Goal: Task Accomplishment & Management: Use online tool/utility

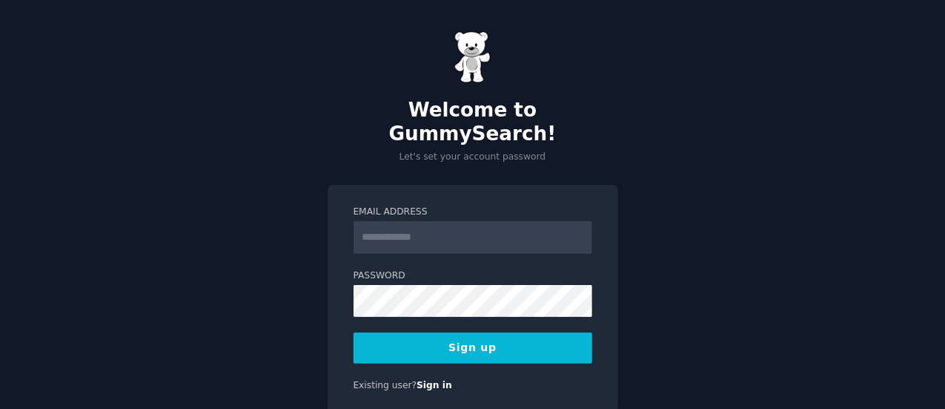
click at [488, 221] on input "Email Address" at bounding box center [473, 237] width 239 height 33
type input "**********"
click at [457, 332] on button "Sign up" at bounding box center [473, 347] width 239 height 31
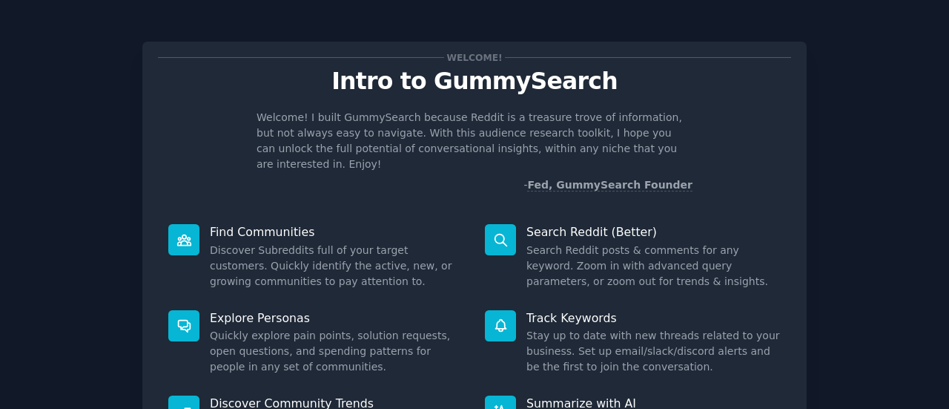
click at [719, 136] on div "Welcome! I built GummySearch because Reddit is a treasure trove of information,…" at bounding box center [474, 151] width 633 height 83
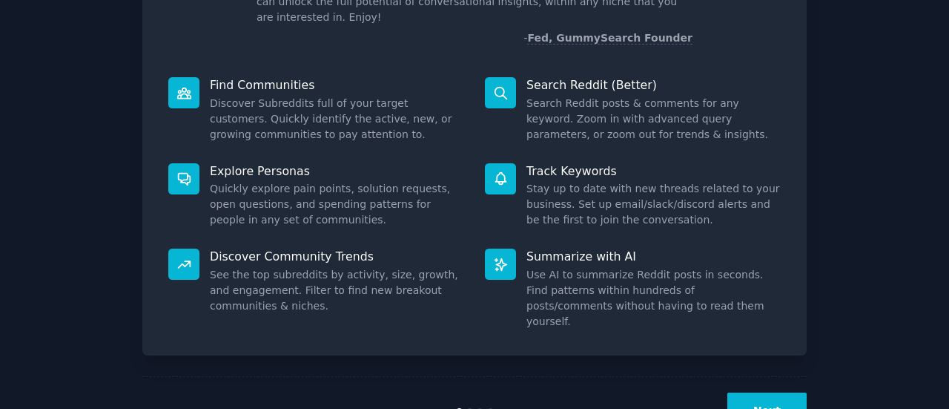
scroll to position [171, 0]
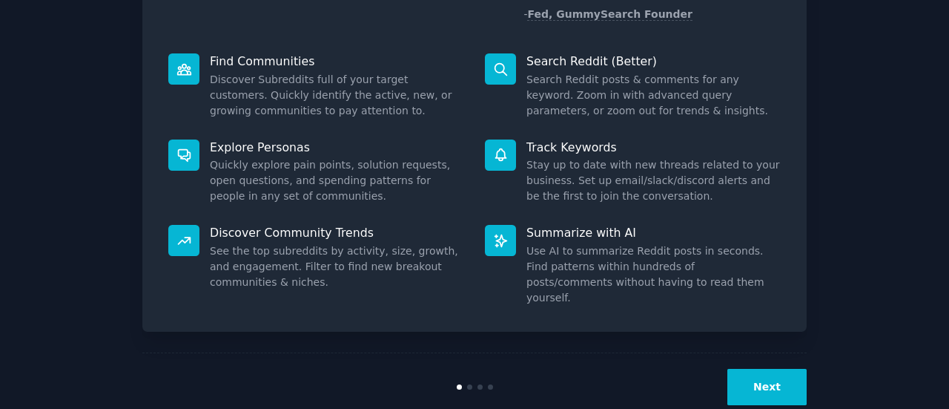
click at [753, 368] on button "Next" at bounding box center [766, 386] width 79 height 36
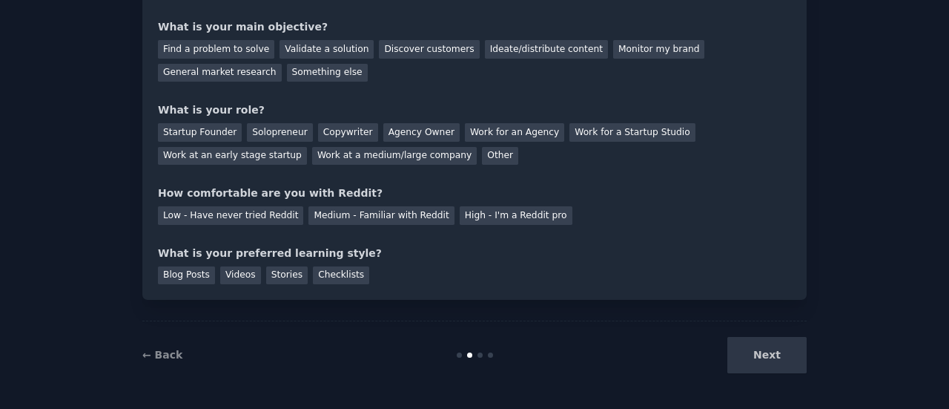
click at [98, 172] on div "Your goals Let's get acquainted Tell us a bit about yourself to configure Gummy…" at bounding box center [474, 143] width 907 height 489
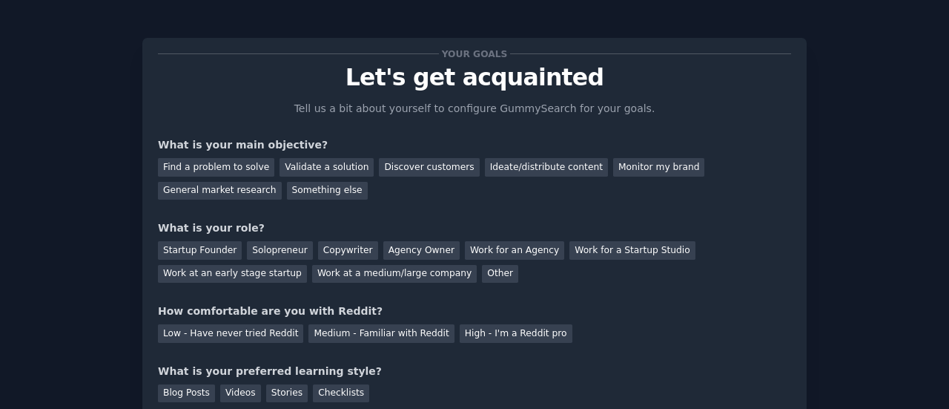
scroll to position [3, 0]
click at [216, 174] on div "Find a problem to solve" at bounding box center [216, 168] width 116 height 19
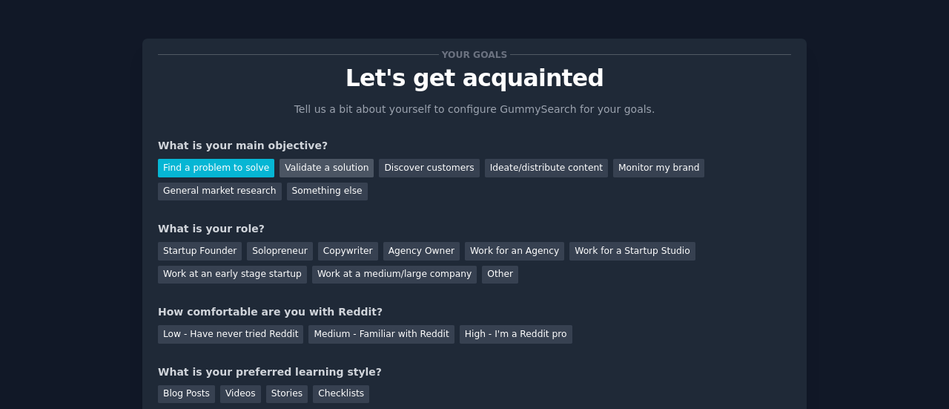
click at [294, 166] on div "Validate a solution" at bounding box center [327, 168] width 94 height 19
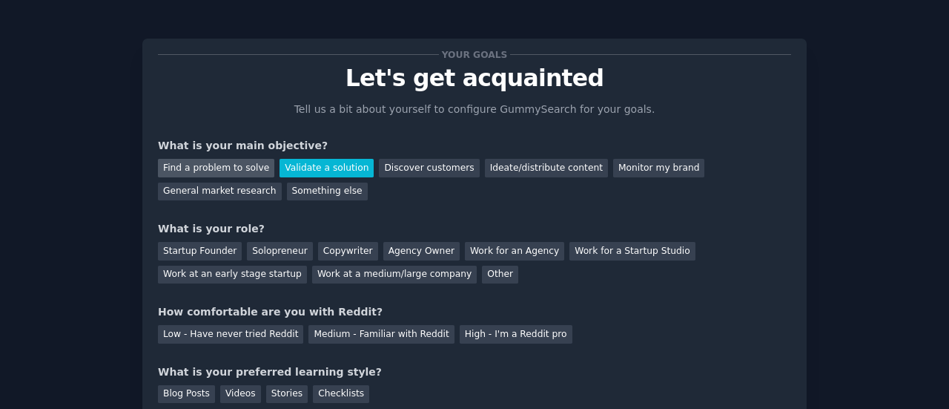
click at [221, 171] on div "Find a problem to solve" at bounding box center [216, 168] width 116 height 19
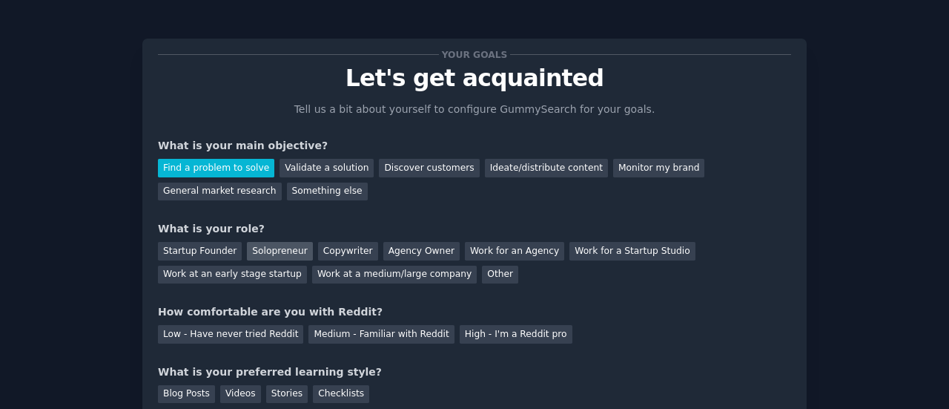
click at [279, 254] on div "Solopreneur" at bounding box center [279, 251] width 65 height 19
click at [386, 334] on div "Medium - Familiar with Reddit" at bounding box center [380, 334] width 145 height 19
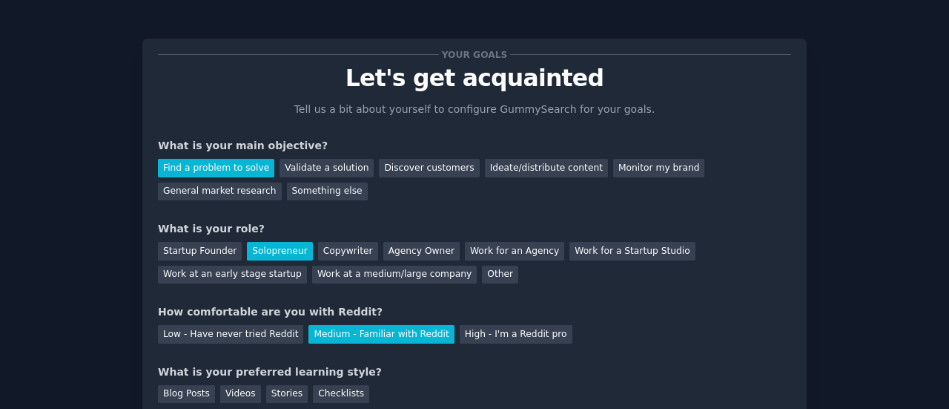
click at [620, 320] on div "Low - Have never tried Reddit Medium - Familiar with Reddit High - I'm a Reddit…" at bounding box center [474, 332] width 633 height 24
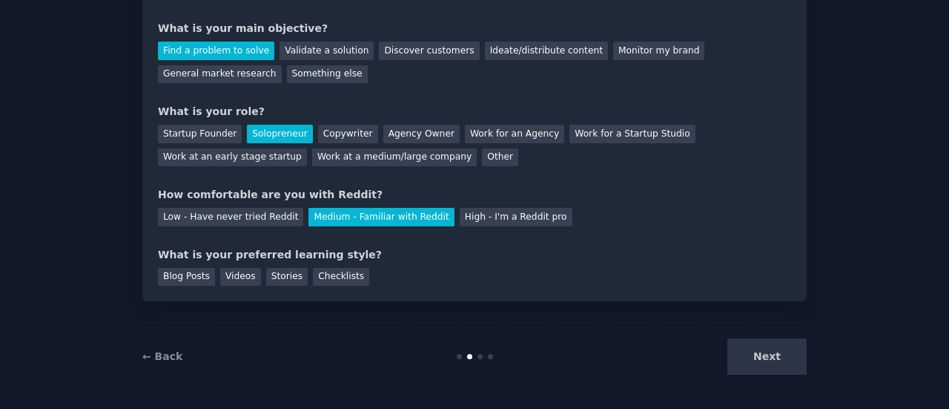
scroll to position [122, 0]
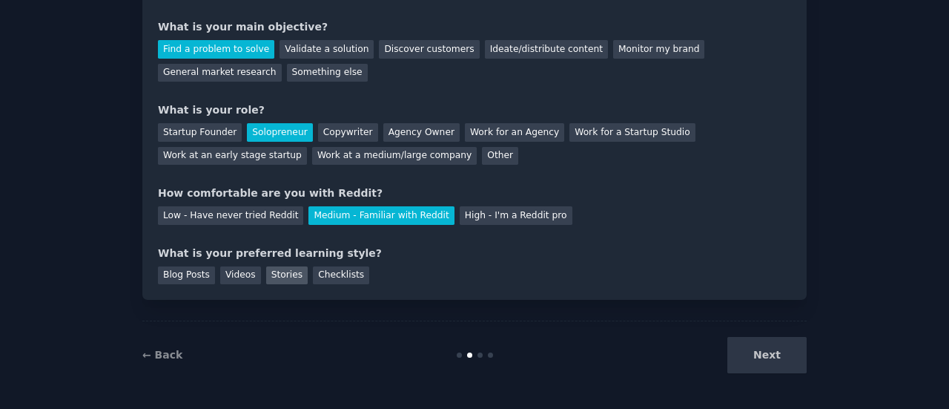
click at [266, 275] on div "Stories" at bounding box center [287, 275] width 42 height 19
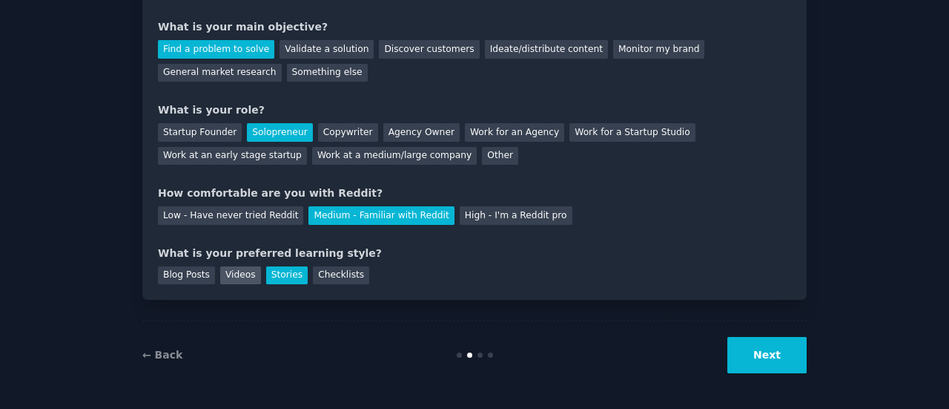
click at [225, 274] on div "Videos" at bounding box center [240, 275] width 41 height 19
click at [272, 277] on div "Stories" at bounding box center [287, 275] width 42 height 19
click at [768, 363] on button "Next" at bounding box center [766, 355] width 79 height 36
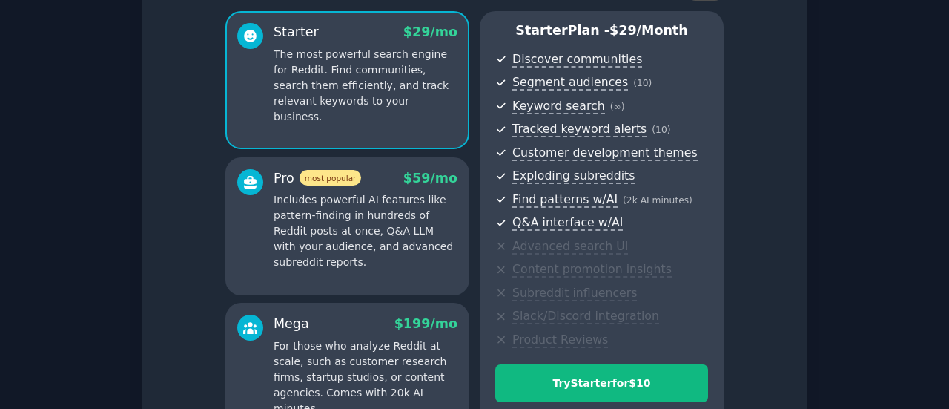
click at [187, 82] on div "Enable 33% Annual Discount Starter $ 29 /mo The most powerful search engine for…" at bounding box center [474, 212] width 633 height 479
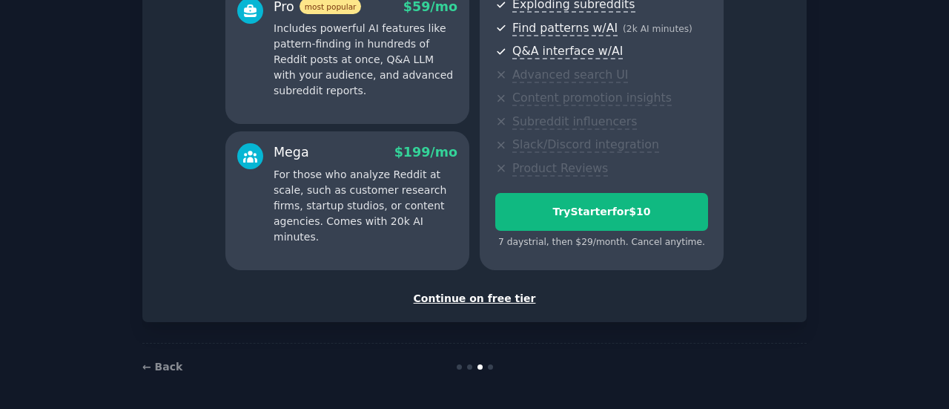
scroll to position [294, 0]
click at [450, 294] on div "Continue on free tier" at bounding box center [474, 298] width 633 height 16
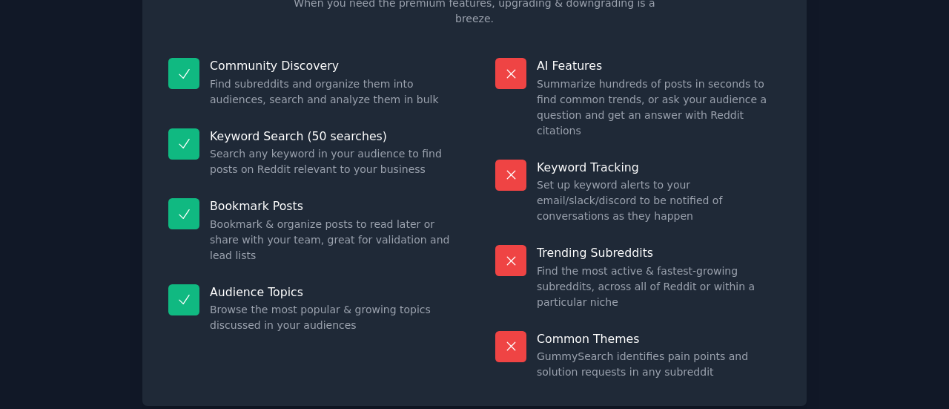
scroll to position [168, 0]
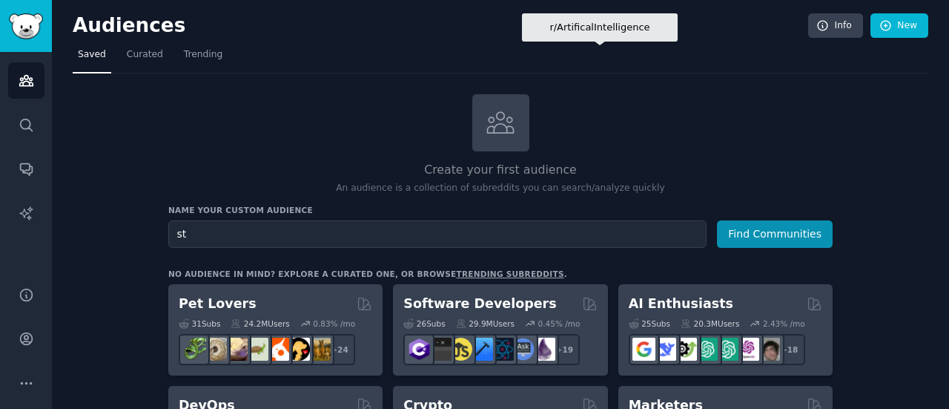
type input "s"
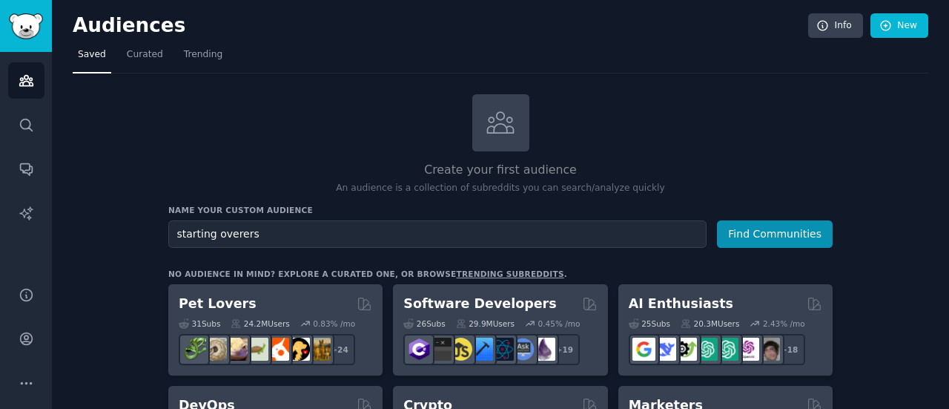
click at [178, 235] on input "starting overers" at bounding box center [437, 233] width 538 height 27
click at [221, 234] on input "Starting overers" at bounding box center [437, 233] width 538 height 27
type input "Starting Overers"
click at [787, 234] on button "Find Communities" at bounding box center [775, 233] width 116 height 27
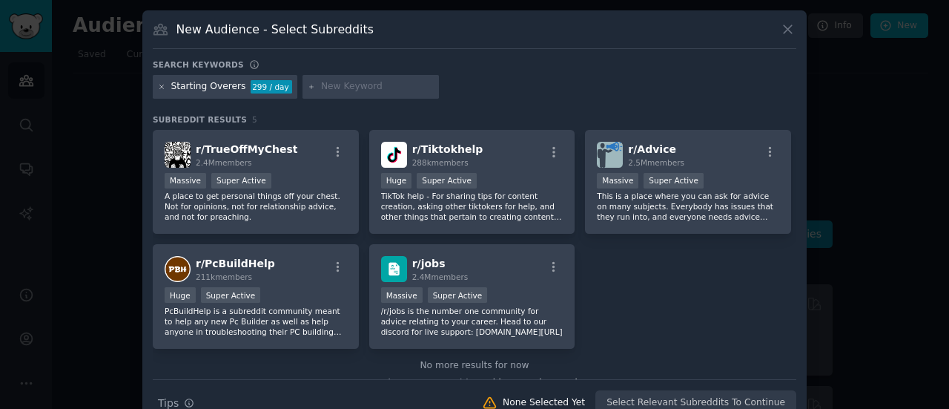
click at [158, 85] on icon at bounding box center [162, 87] width 8 height 8
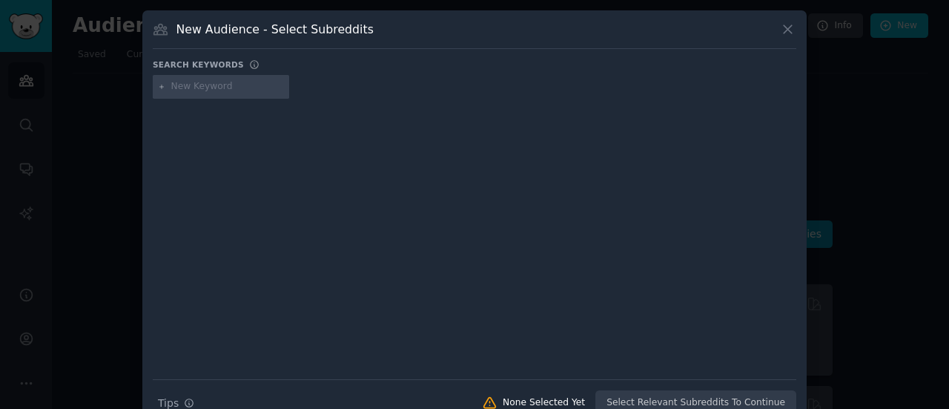
click at [225, 95] on div at bounding box center [221, 87] width 136 height 24
click at [211, 85] on input "text" at bounding box center [227, 86] width 113 height 13
type input "start over"
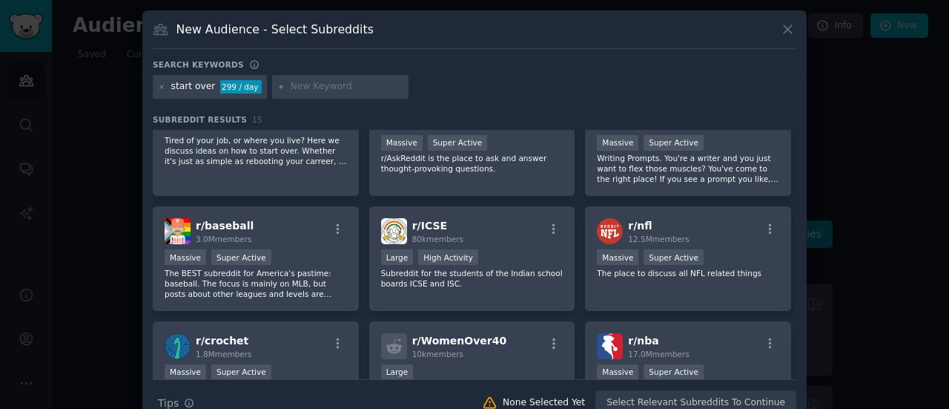
scroll to position [3, 0]
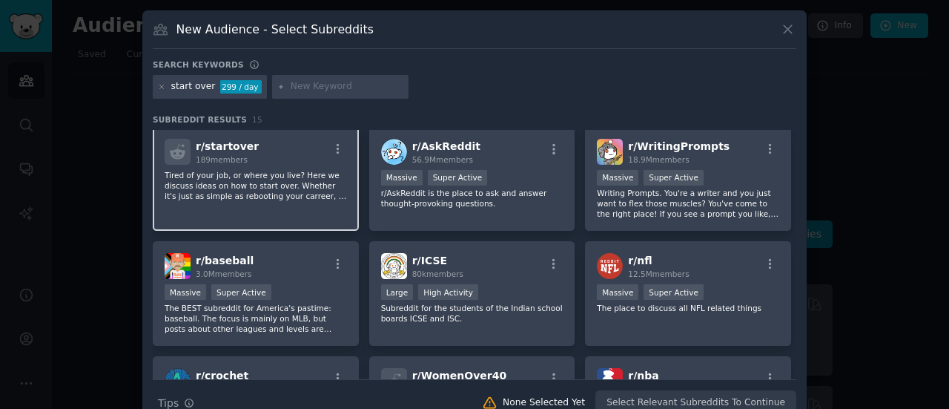
click at [265, 162] on div "r/ startover 189 members" at bounding box center [256, 152] width 182 height 26
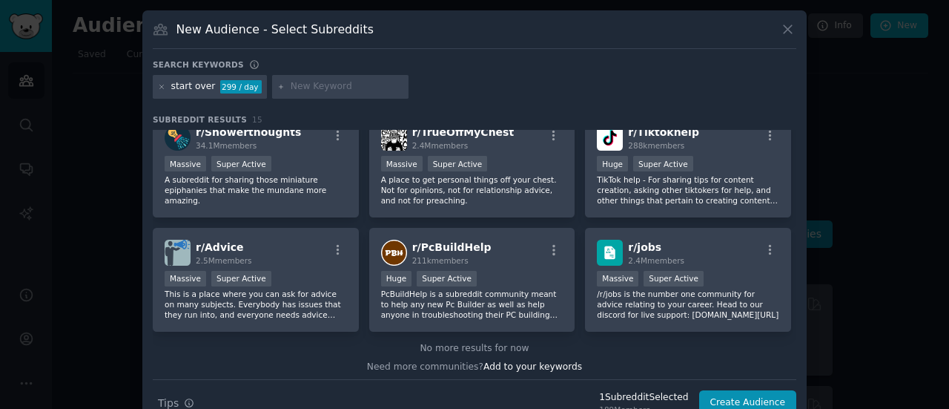
scroll to position [365, 0]
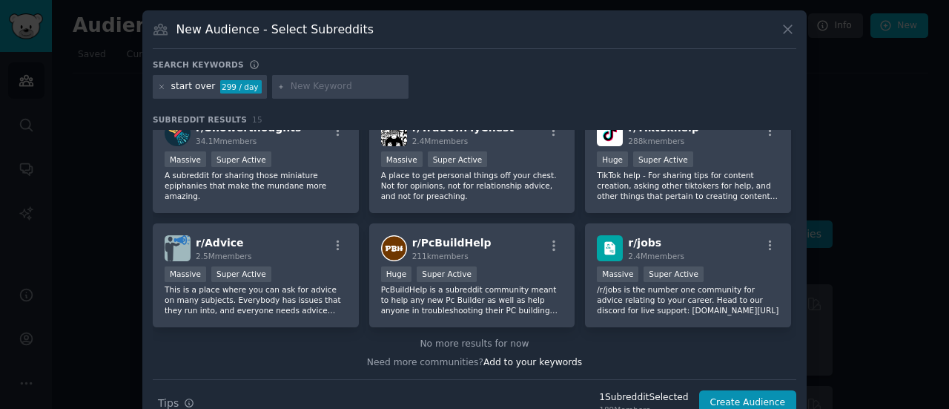
drag, startPoint x: 813, startPoint y: 316, endPoint x: 823, endPoint y: 219, distance: 96.9
click at [823, 219] on div at bounding box center [474, 204] width 949 height 409
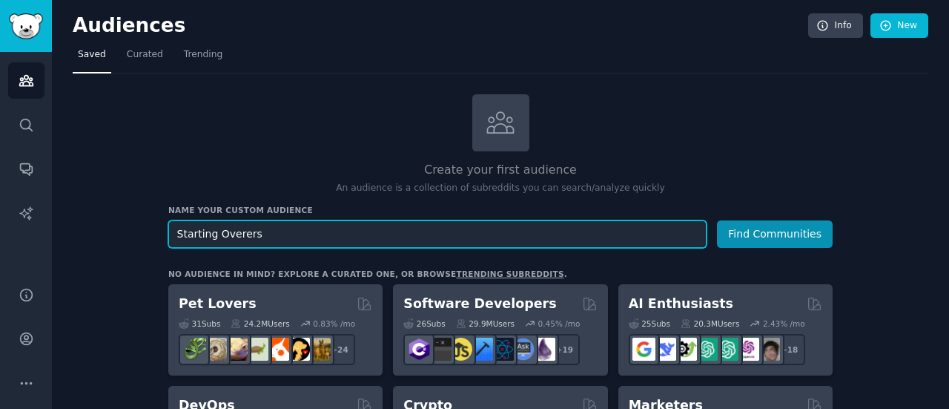
drag, startPoint x: 211, startPoint y: 231, endPoint x: 421, endPoint y: 259, distance: 212.3
type input "Starting over"
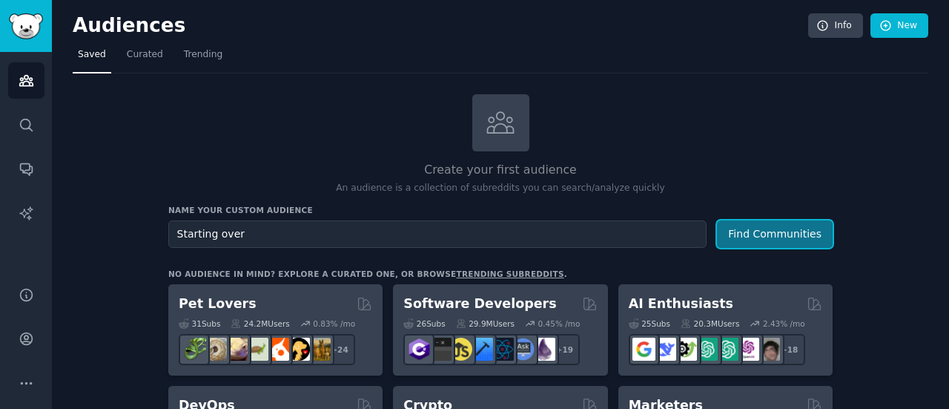
click at [764, 231] on button "Find Communities" at bounding box center [775, 233] width 116 height 27
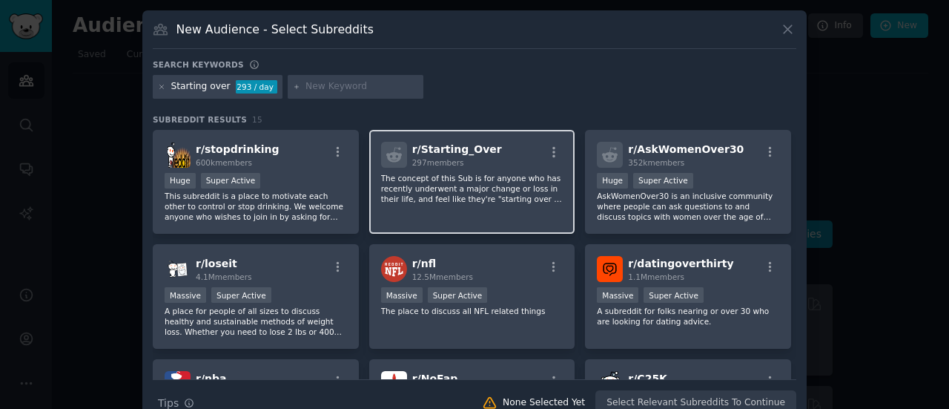
click at [465, 182] on p "The concept of this Sub is for anyone who has recently underwent a major change…" at bounding box center [472, 188] width 182 height 31
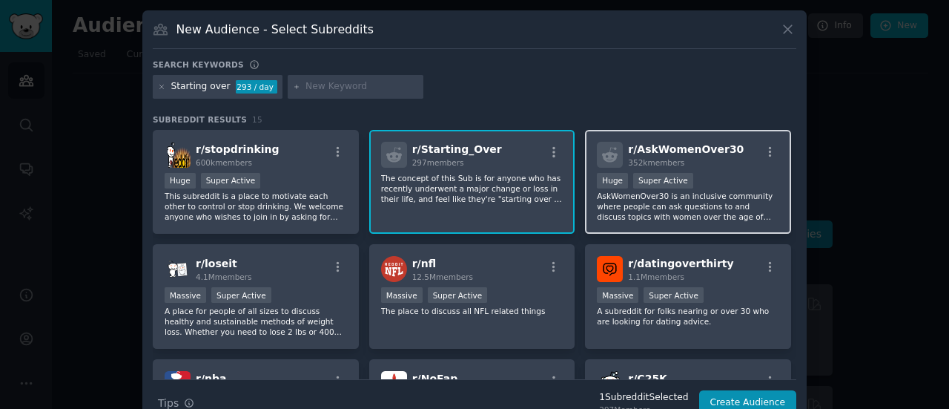
click at [704, 168] on div "r/ AskWomenOver30 352k members >= 95th percentile for submissions / day Huge Su…" at bounding box center [688, 182] width 206 height 105
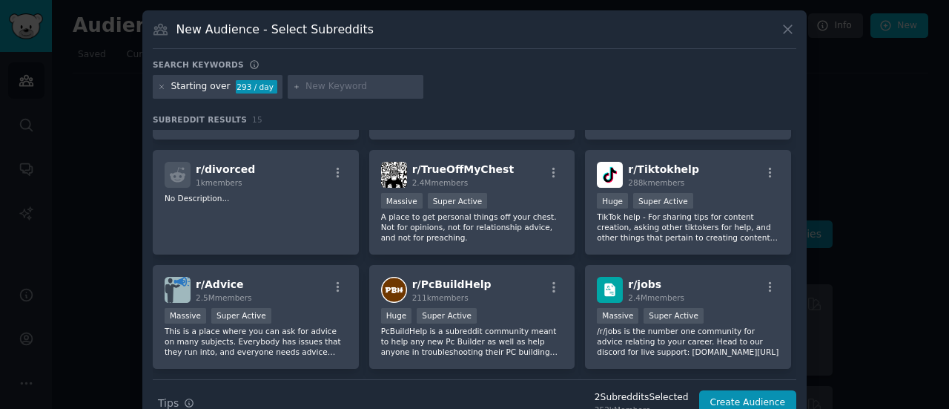
scroll to position [326, 0]
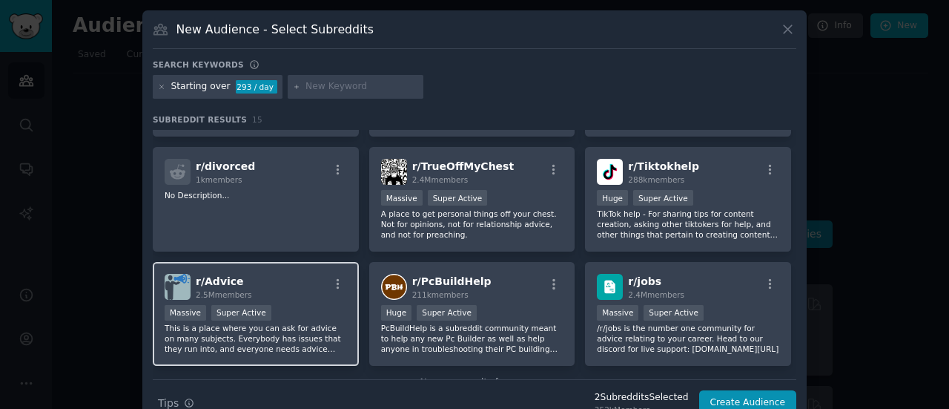
click at [313, 283] on div "r/ Advice 2.5M members" at bounding box center [256, 287] width 182 height 26
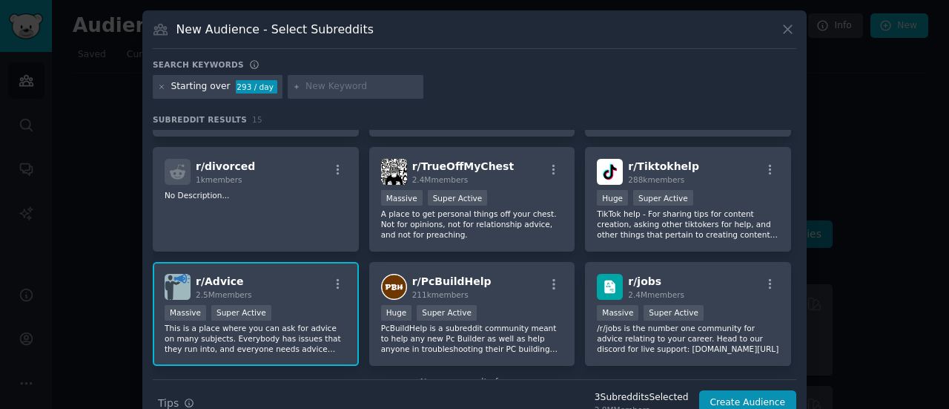
scroll to position [365, 0]
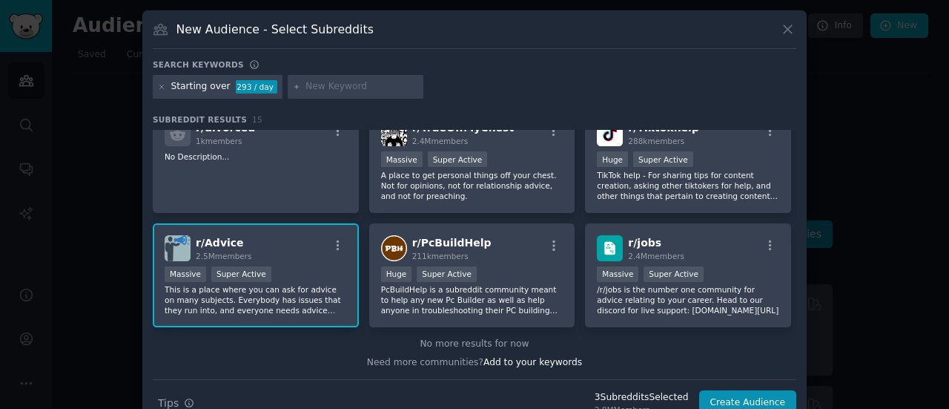
click at [668, 354] on div "Need more communities? Add to your keywords" at bounding box center [475, 360] width 644 height 19
click at [503, 363] on span "Add to your keywords" at bounding box center [532, 362] width 99 height 10
type input "pivot"
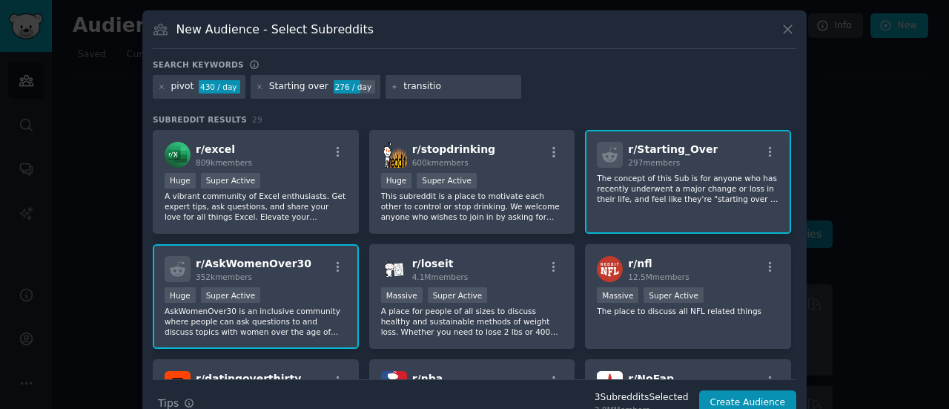
type input "transition"
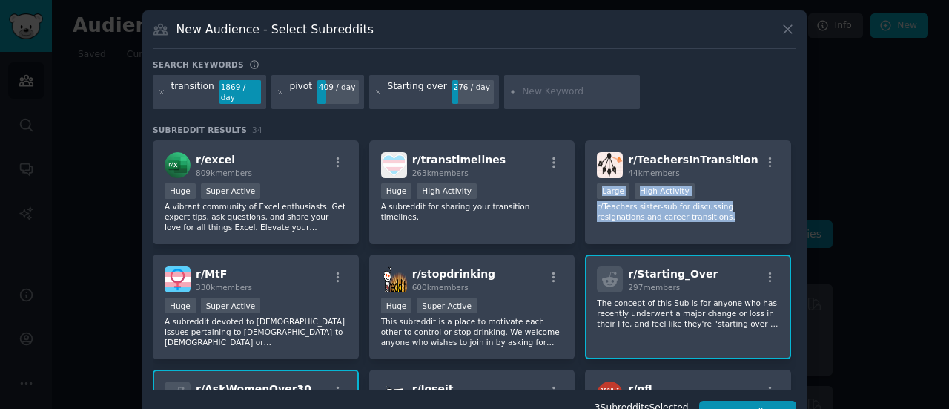
drag, startPoint x: 795, startPoint y: 162, endPoint x: 796, endPoint y: 200, distance: 37.8
click at [796, 200] on div "New Audience - Select Subreddits Search keywords transition 1869 / day pivot 40…" at bounding box center [474, 223] width 664 height 426
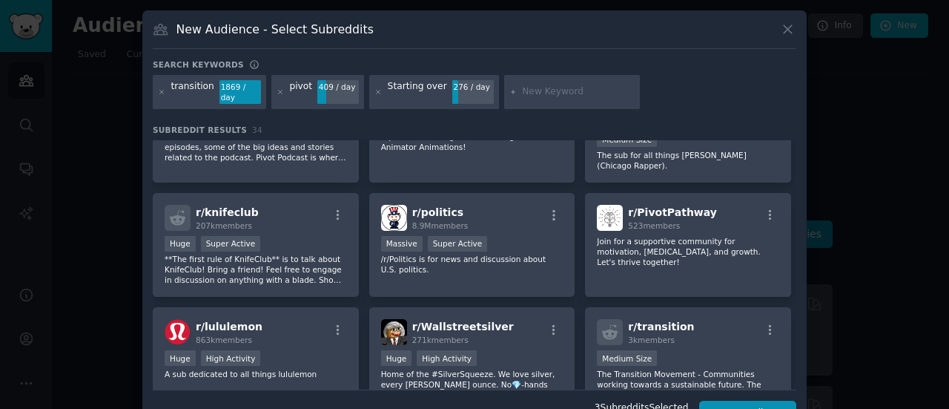
scroll to position [629, 0]
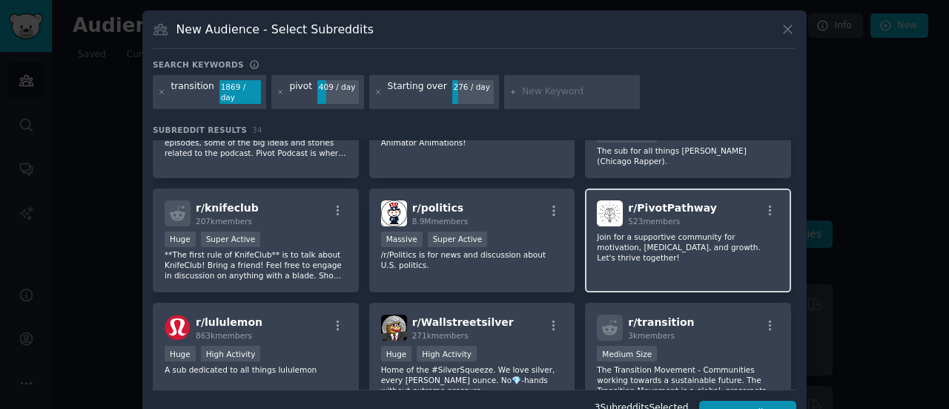
click at [684, 216] on div "523 members" at bounding box center [672, 221] width 89 height 10
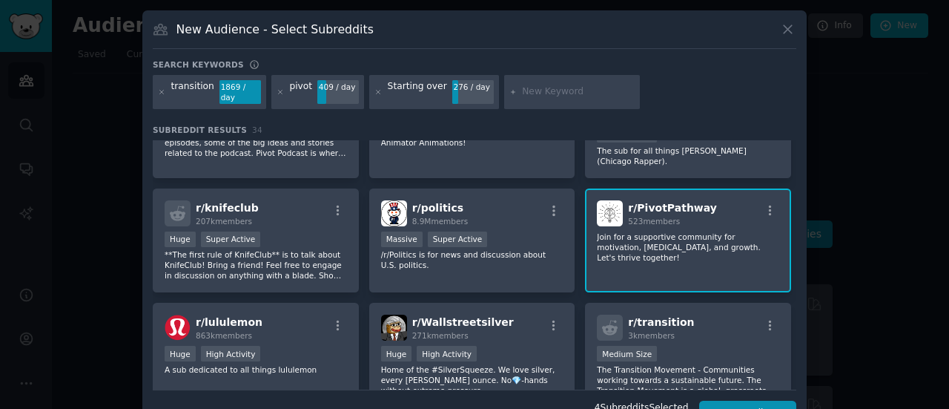
click at [795, 307] on div "New Audience - Select Subreddits Search keywords transition 1869 / day pivot 40…" at bounding box center [474, 223] width 664 height 426
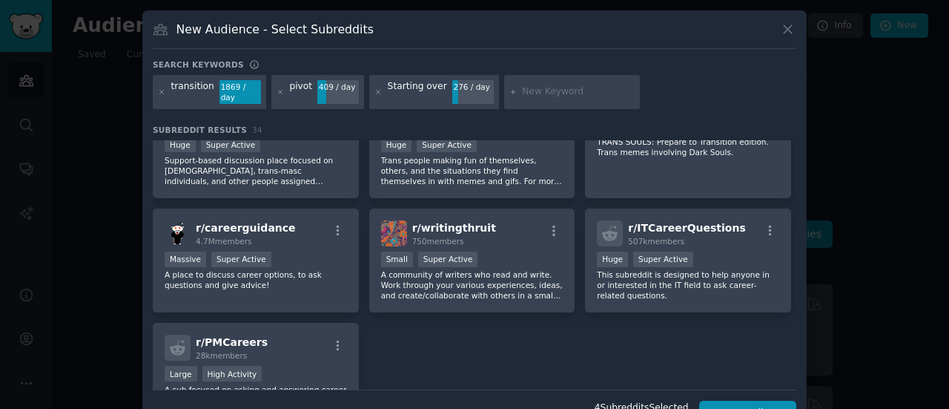
scroll to position [1083, 0]
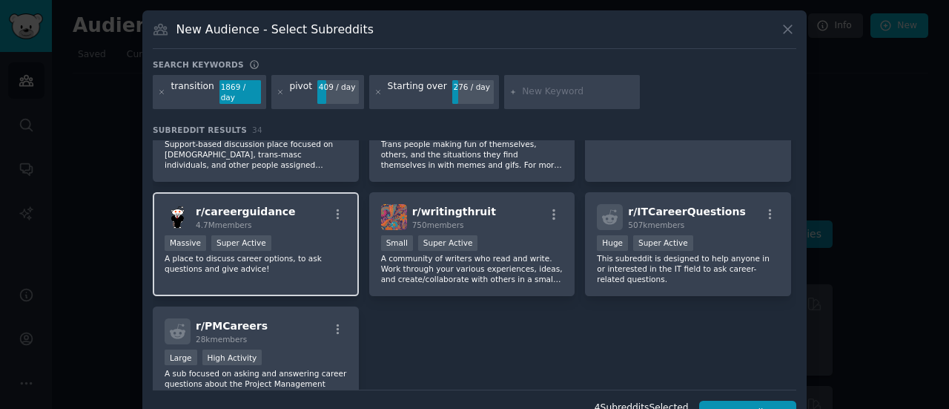
click at [314, 204] on div "r/ careerguidance 4.7M members" at bounding box center [256, 217] width 182 height 26
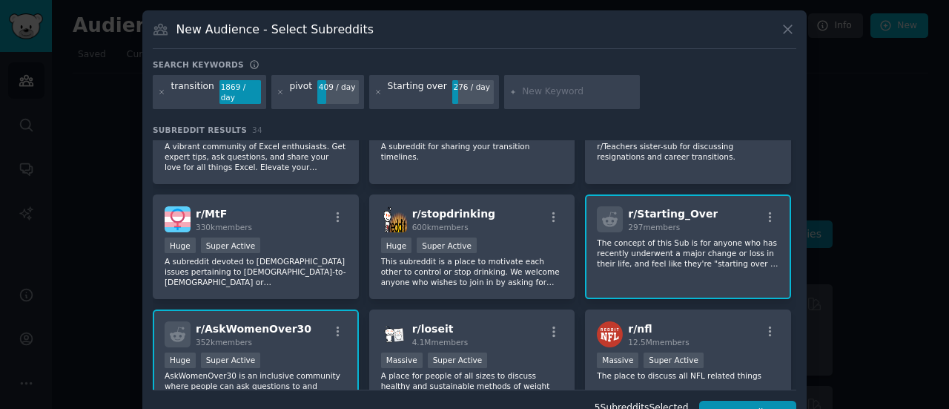
scroll to position [0, 0]
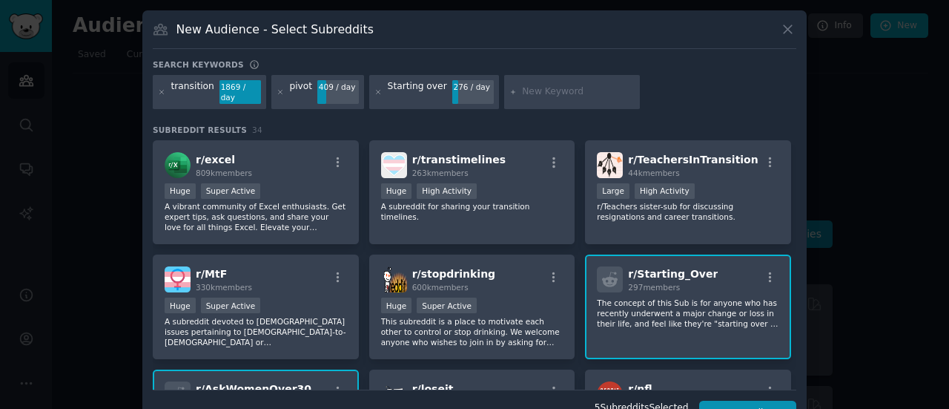
click at [529, 87] on input "text" at bounding box center [578, 91] width 113 height 13
type input "life transition"
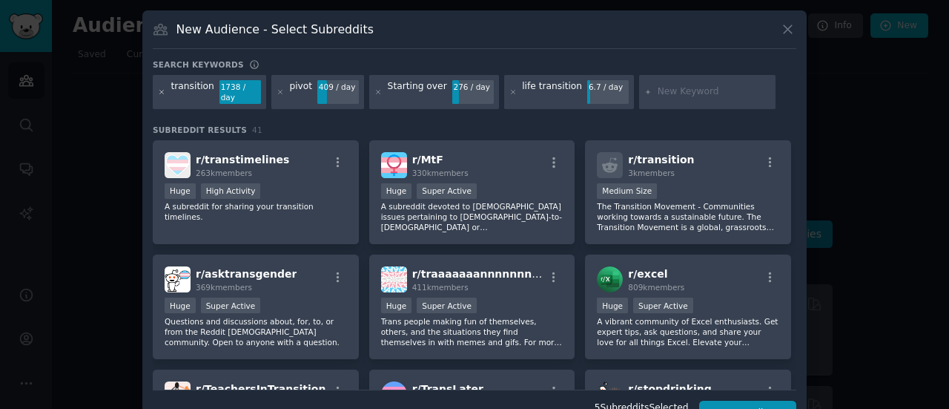
click at [162, 88] on icon at bounding box center [162, 92] width 8 height 8
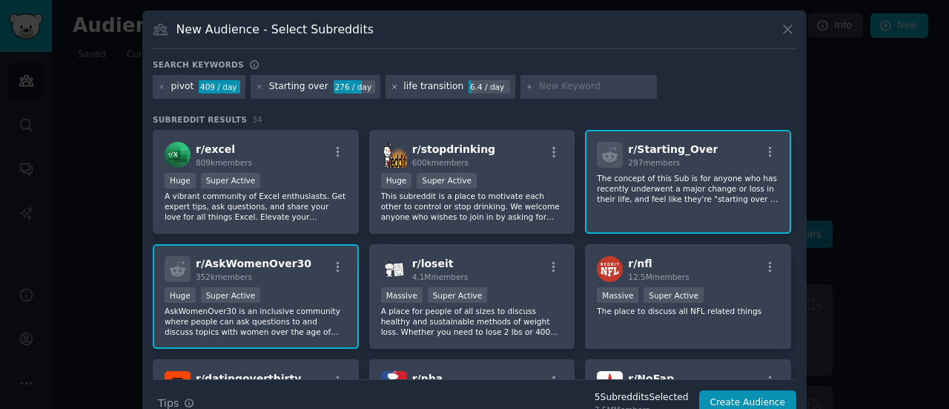
click at [391, 85] on icon at bounding box center [395, 87] width 8 height 8
click at [453, 87] on input "text" at bounding box center [459, 86] width 113 height 13
type input "change"
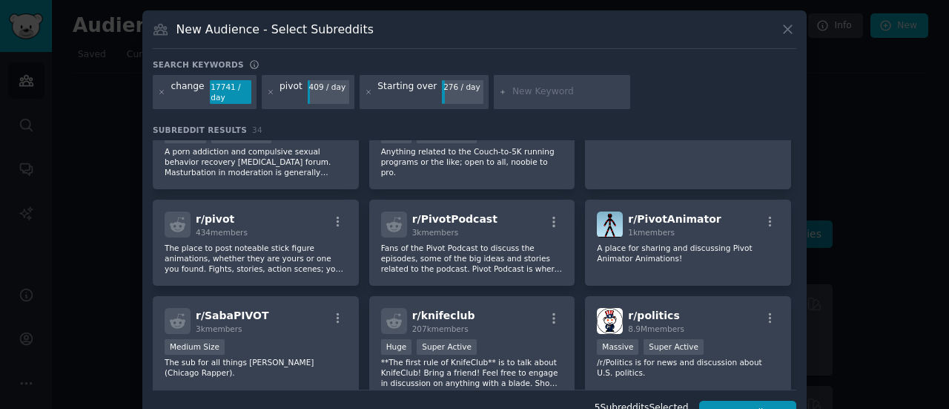
scroll to position [391, 0]
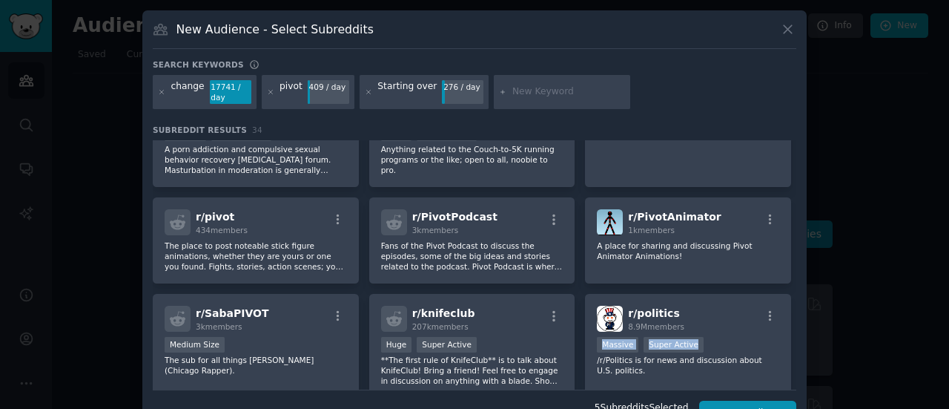
drag, startPoint x: 796, startPoint y: 311, endPoint x: 799, endPoint y: 337, distance: 26.9
click at [799, 337] on div "New Audience - Select Subreddits Search keywords Try a 2-4 keywords your audien…" at bounding box center [474, 223] width 664 height 426
drag, startPoint x: 794, startPoint y: 328, endPoint x: 789, endPoint y: 354, distance: 26.5
click at [789, 354] on div "r/ excel 809k members Huge Super Active A vibrant community of Excel enthusiast…" at bounding box center [475, 264] width 644 height 249
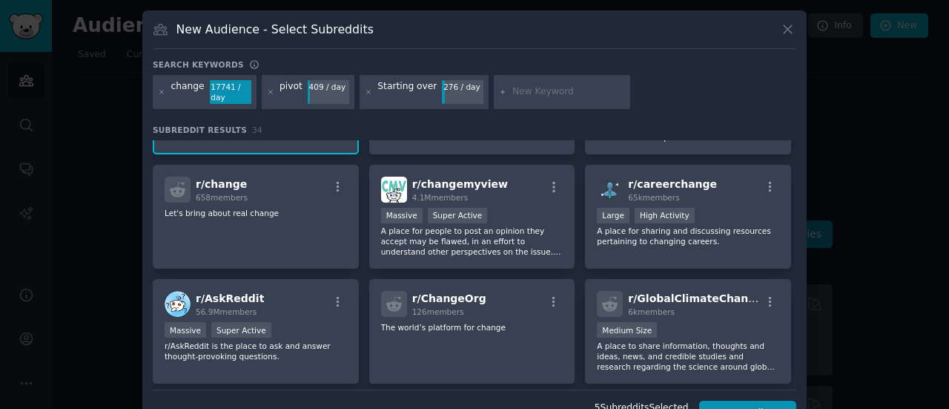
scroll to position [753, 0]
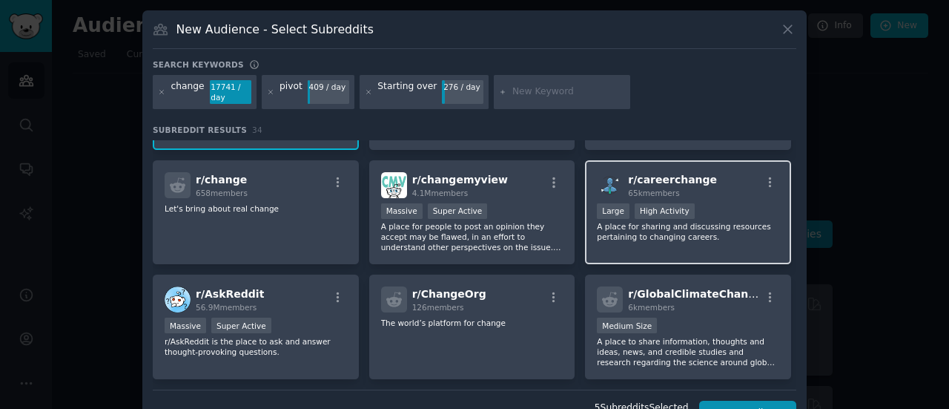
click at [716, 203] on div "Large High Activity" at bounding box center [688, 212] width 182 height 19
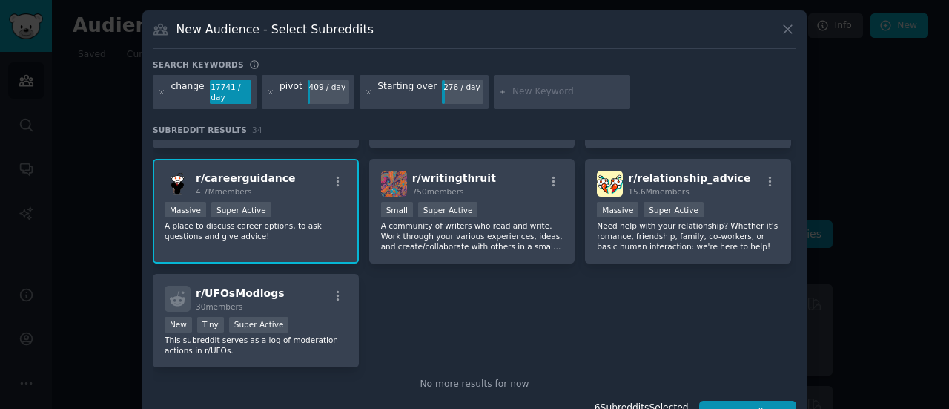
scroll to position [1107, 0]
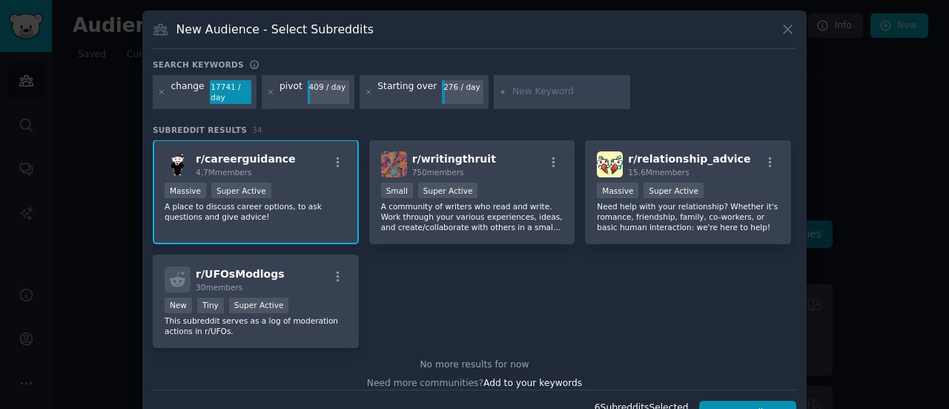
click at [512, 85] on input "text" at bounding box center [568, 91] width 113 height 13
type input "life advice"
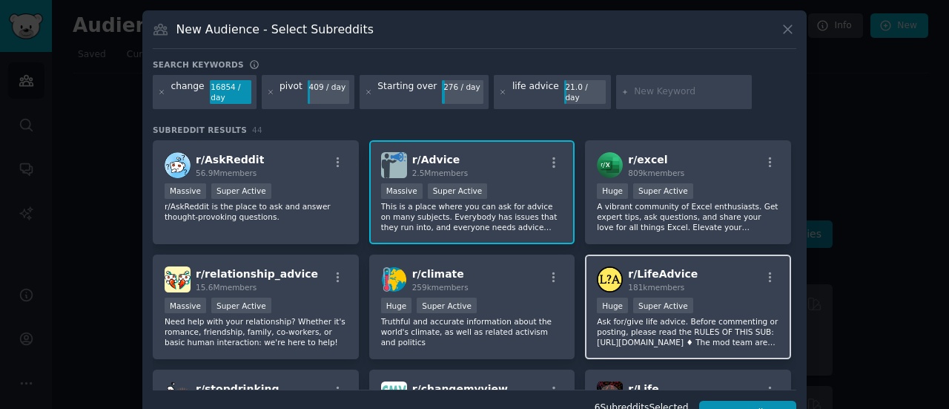
click at [710, 277] on div "r/ LifeAdvice 181k members" at bounding box center [688, 279] width 182 height 26
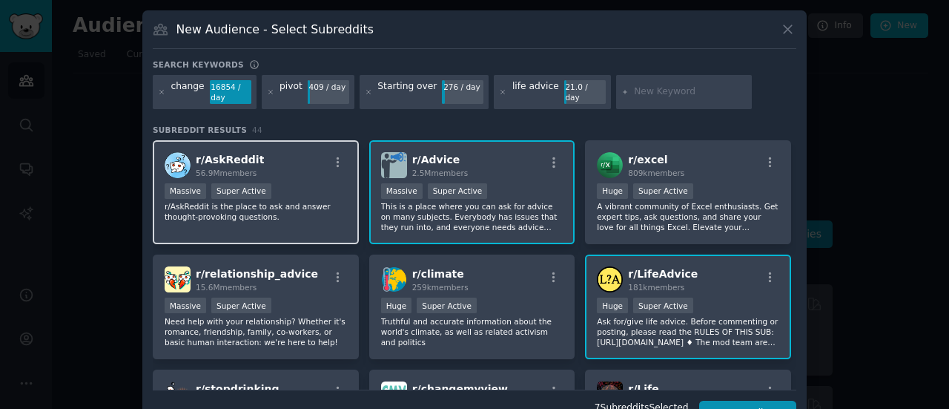
click at [314, 204] on p "r/AskReddit is the place to ask and answer thought-provoking questions." at bounding box center [256, 211] width 182 height 21
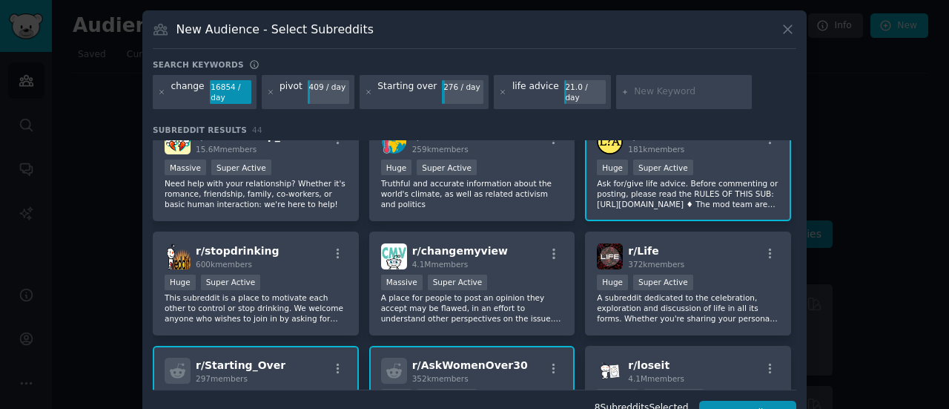
scroll to position [142, 0]
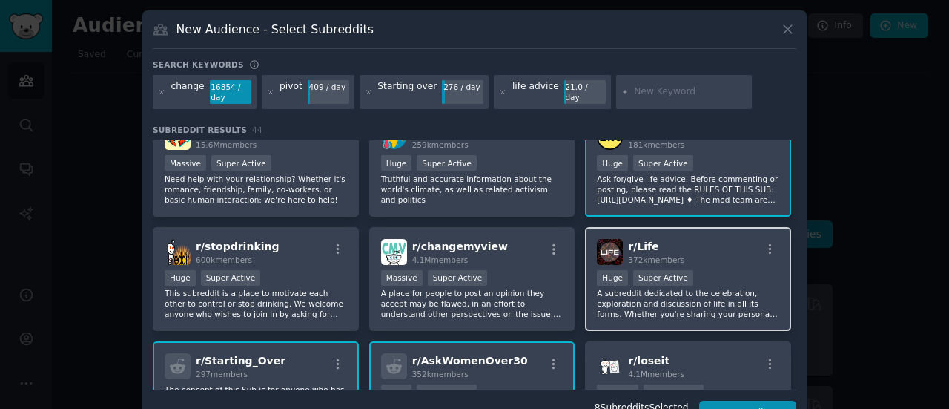
click at [683, 308] on p "A subreddit dedicated to the celebration, exploration and discussion of life in…" at bounding box center [688, 303] width 182 height 31
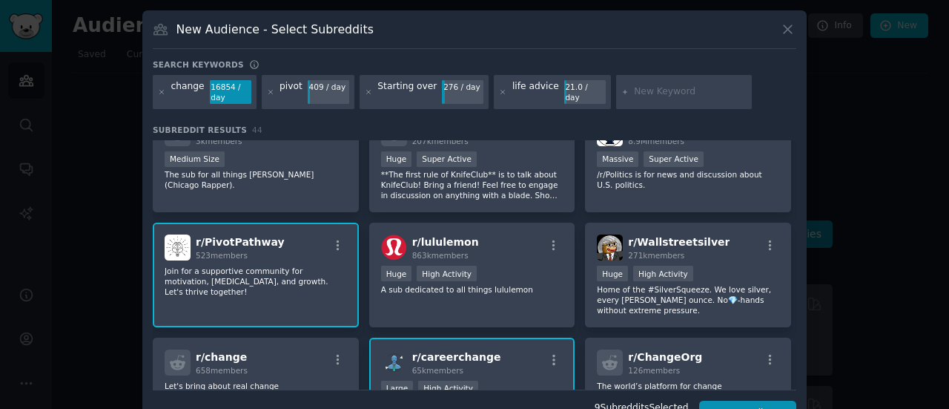
scroll to position [817, 0]
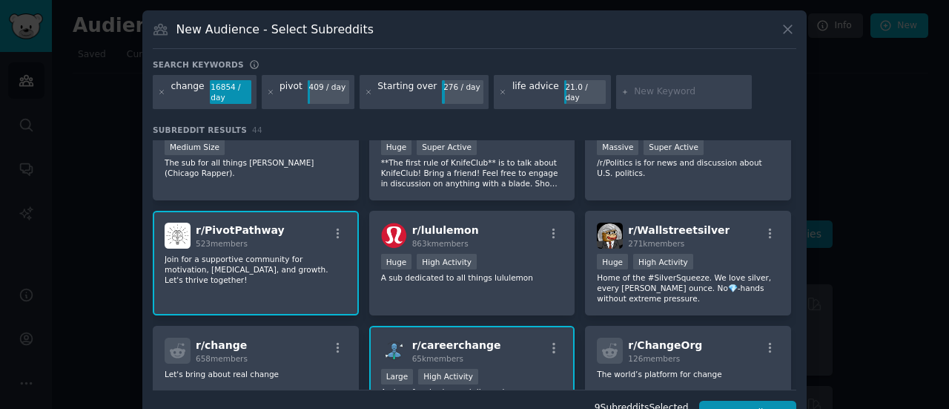
click at [300, 274] on div "r/ PivotPathway 523 members Join for a supportive community for motivation, [ME…" at bounding box center [256, 263] width 206 height 105
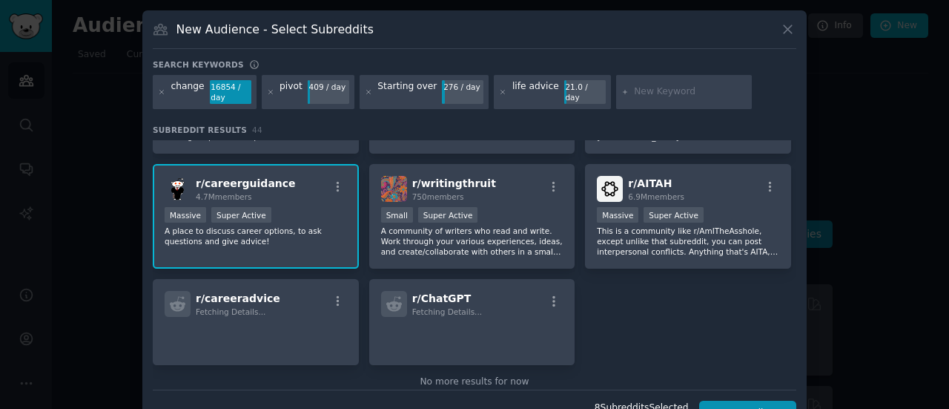
scroll to position [1418, 0]
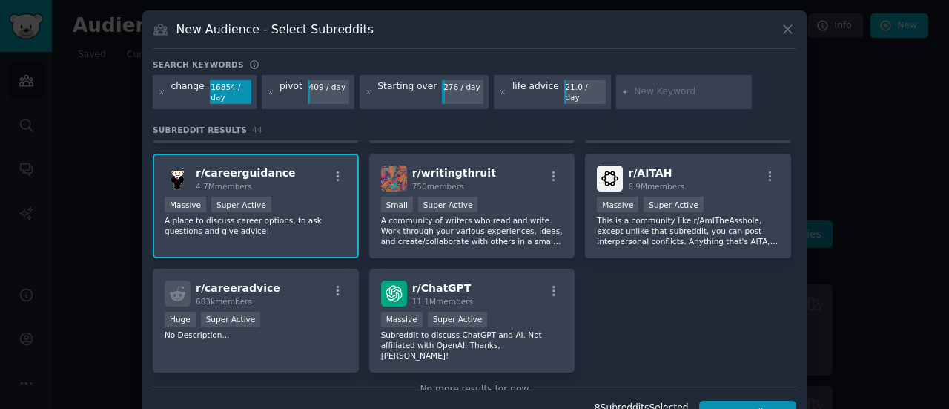
click at [634, 86] on input "text" at bounding box center [690, 91] width 113 height 13
type input "expat"
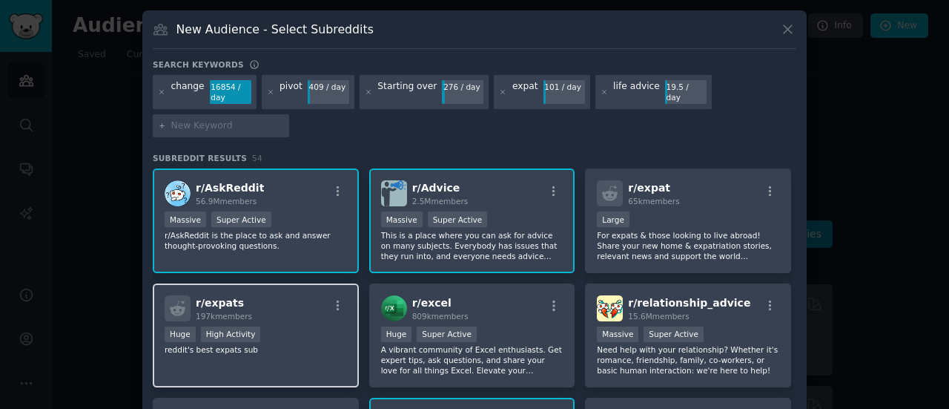
click at [265, 318] on div "r/ expats 197k members" at bounding box center [256, 308] width 182 height 26
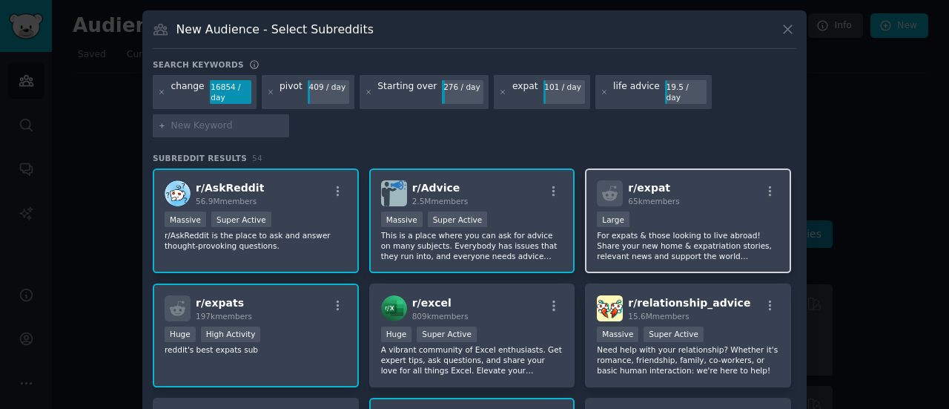
click at [691, 214] on div "Large" at bounding box center [688, 220] width 182 height 19
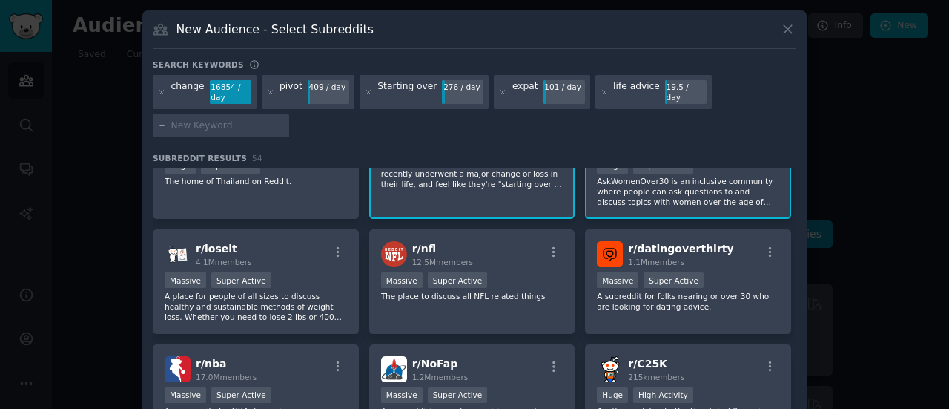
scroll to position [642, 0]
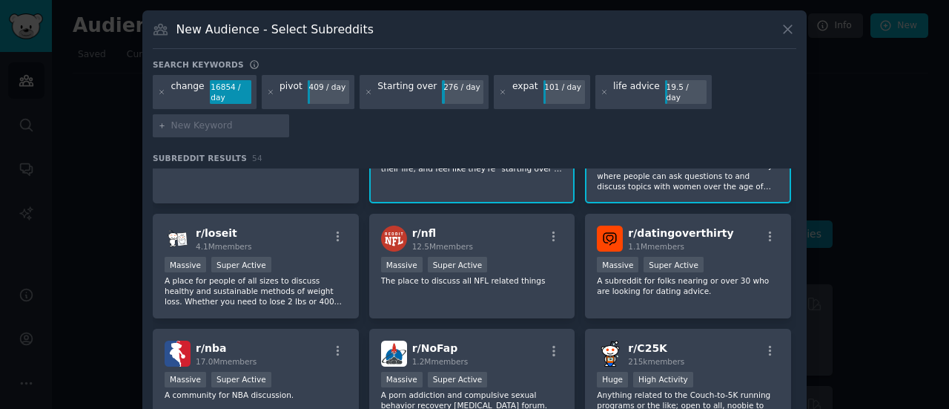
click at [794, 355] on div "r/ AskReddit 56.9M members >= 95th percentile for submissions / day Massive Sup…" at bounding box center [475, 292] width 644 height 249
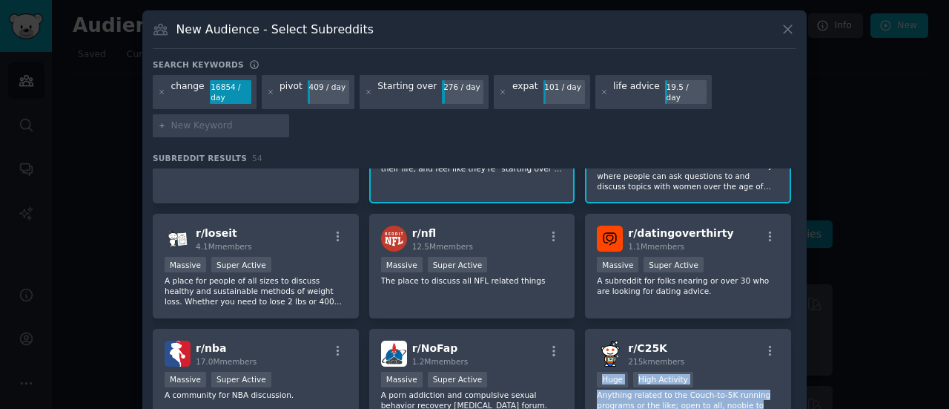
drag, startPoint x: 790, startPoint y: 359, endPoint x: 796, endPoint y: 401, distance: 42.7
click at [796, 401] on div "New Audience - Select Subreddits Search keywords Try a 2-4 keywords your audien…" at bounding box center [474, 237] width 664 height 454
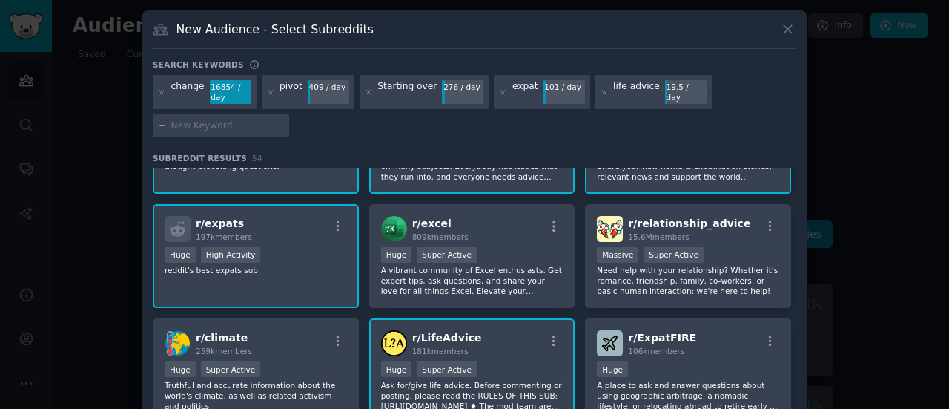
scroll to position [0, 0]
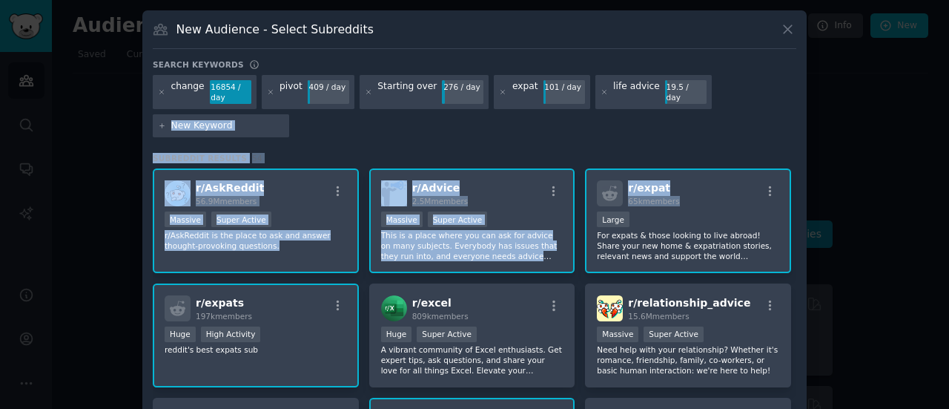
drag, startPoint x: 794, startPoint y: 182, endPoint x: 790, endPoint y: 125, distance: 56.5
click at [790, 125] on div "Search keywords Try a 2-4 keywords your audience might mention change 16854 / d…" at bounding box center [475, 256] width 644 height 395
click at [750, 96] on div "change 16854 / day pivot 409 / day Starting over 276 / day expat 101 / day life…" at bounding box center [475, 108] width 644 height 67
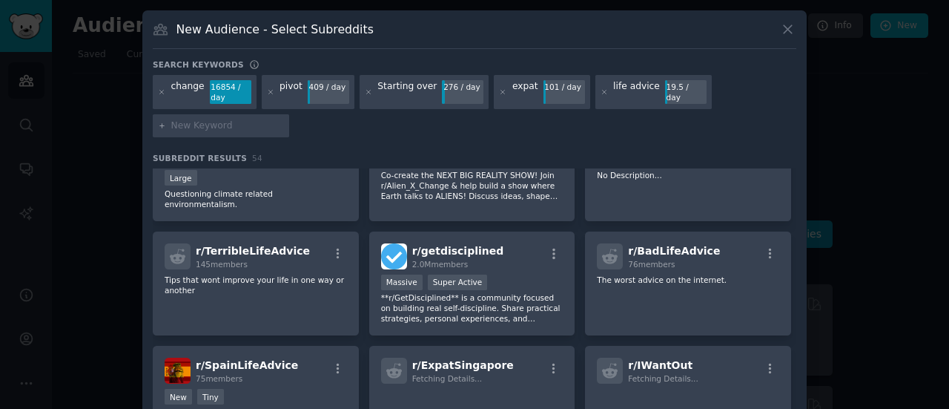
scroll to position [1506, 0]
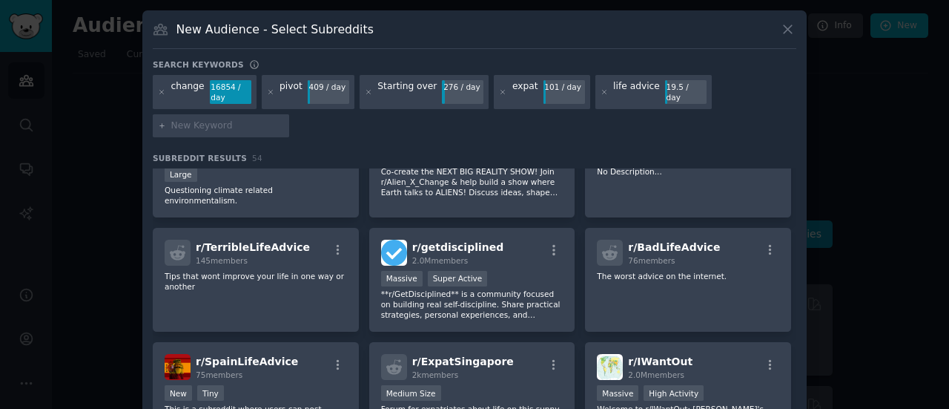
click at [796, 248] on div "New Audience - Select Subreddits Search keywords Try a 2-4 keywords your audien…" at bounding box center [474, 237] width 664 height 454
click at [728, 354] on div "r/ IWantOut 2.0M members" at bounding box center [688, 367] width 182 height 26
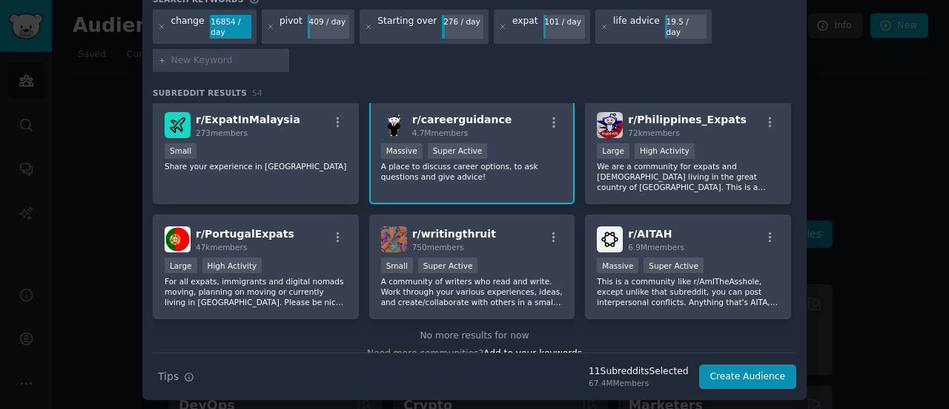
scroll to position [65, 0]
click at [744, 379] on button "Create Audience" at bounding box center [748, 376] width 98 height 25
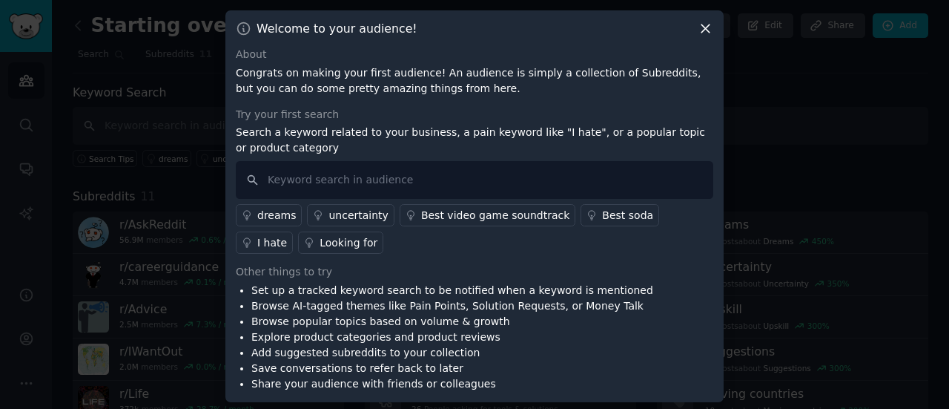
scroll to position [1, 0]
click at [380, 172] on input "text" at bounding box center [474, 178] width 477 height 38
type input "I feel stuck"
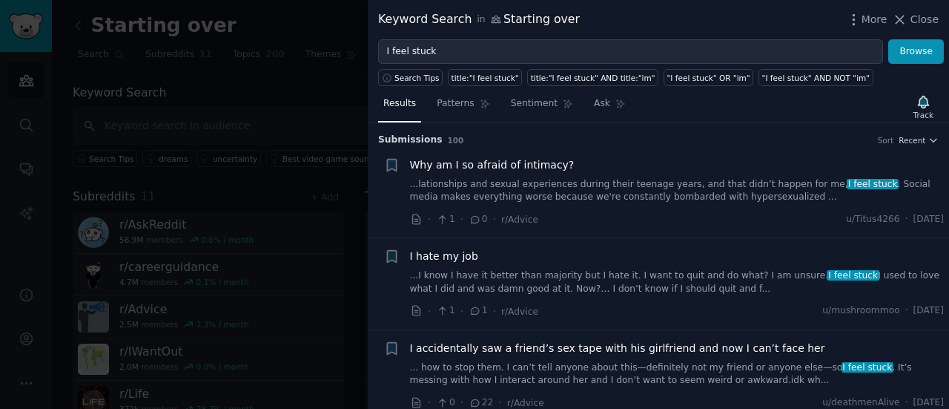
drag, startPoint x: 948, startPoint y: 129, endPoint x: 700, endPoint y: 24, distance: 269.8
click at [700, 24] on div "Keyword Search in Starting over More Close" at bounding box center [658, 19] width 561 height 19
drag, startPoint x: 945, startPoint y: 126, endPoint x: 945, endPoint y: 139, distance: 12.6
click at [945, 139] on div "Submission s 100 Sort Recent Bookmark this conversation + Why am I so afraid of…" at bounding box center [658, 265] width 581 height 285
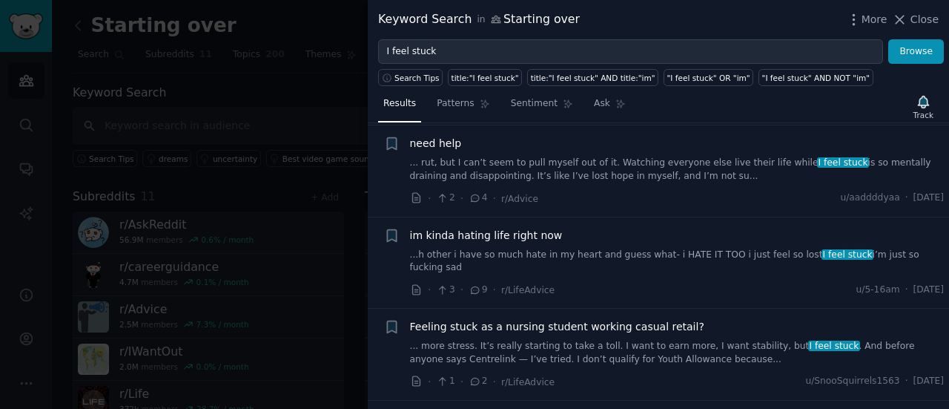
scroll to position [2648, 0]
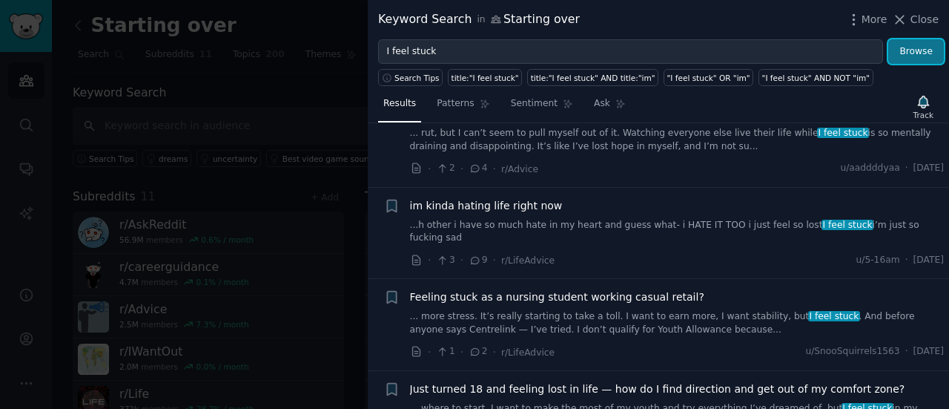
click at [930, 39] on button "Browse" at bounding box center [916, 51] width 56 height 25
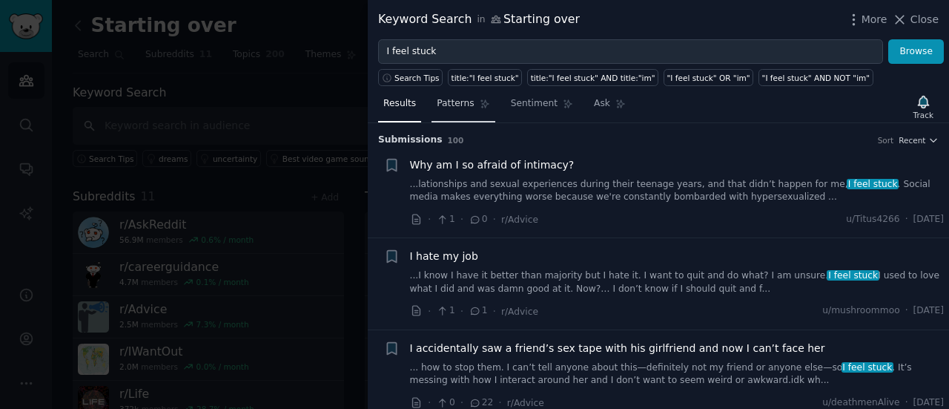
click at [437, 100] on span "Patterns" at bounding box center [455, 103] width 37 height 13
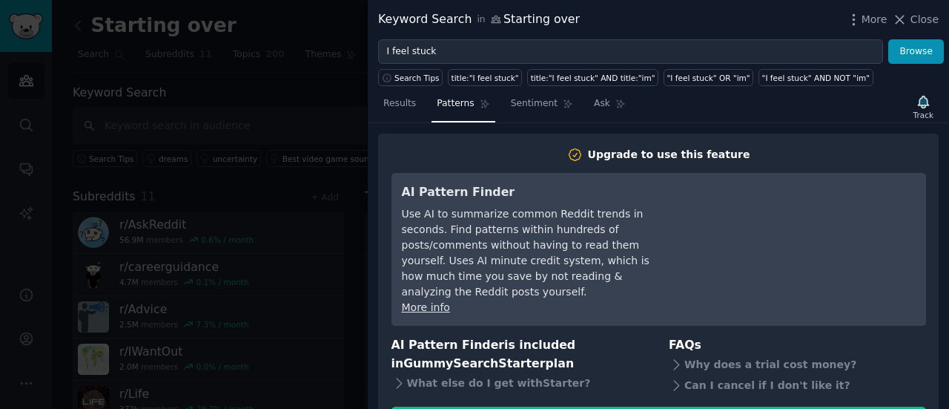
click at [764, 14] on div "Keyword Search in Starting over More Close" at bounding box center [658, 19] width 561 height 19
click at [528, 105] on span "Sentiment" at bounding box center [534, 103] width 47 height 13
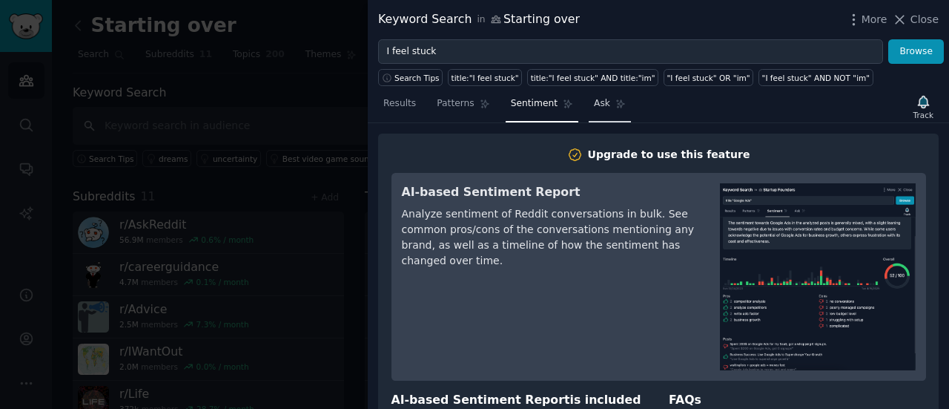
click at [596, 103] on span "Ask" at bounding box center [602, 103] width 16 height 13
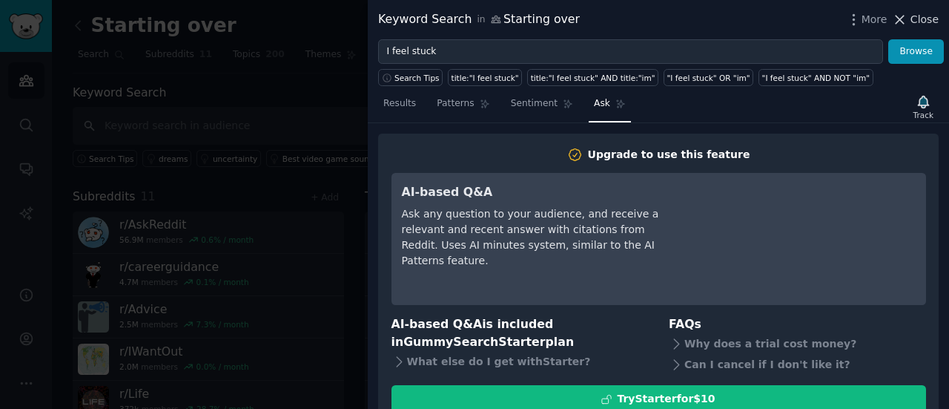
click at [907, 17] on icon at bounding box center [900, 20] width 16 height 16
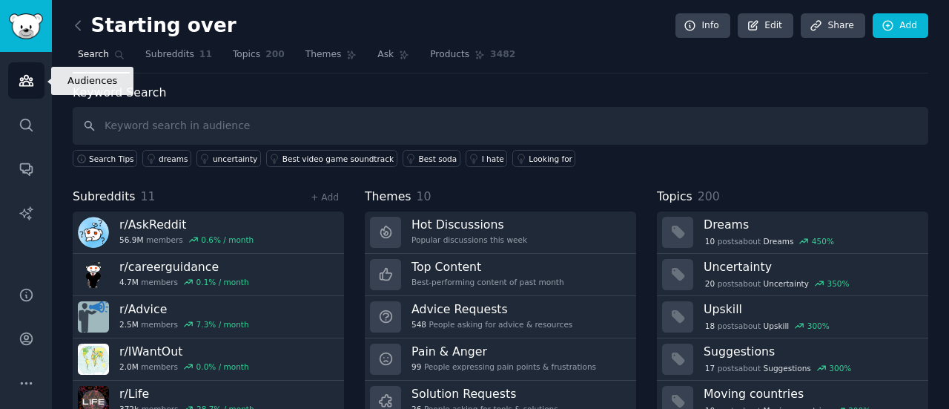
click at [24, 85] on icon "Sidebar" at bounding box center [25, 81] width 13 height 10
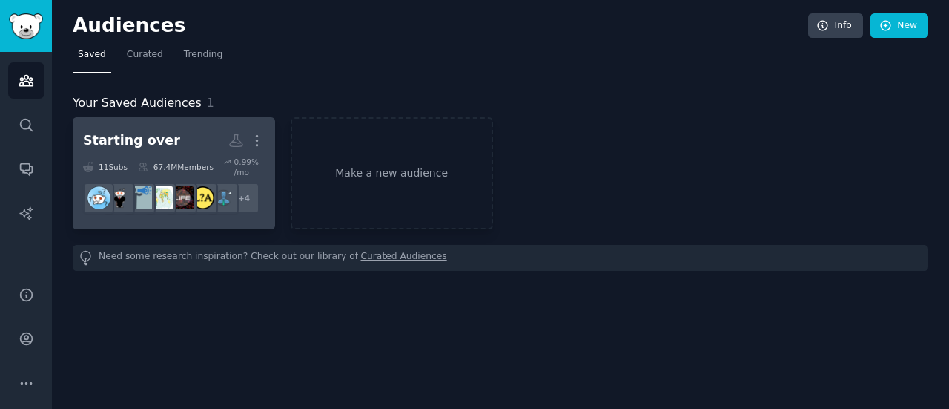
click at [123, 135] on div "Starting over" at bounding box center [131, 140] width 97 height 19
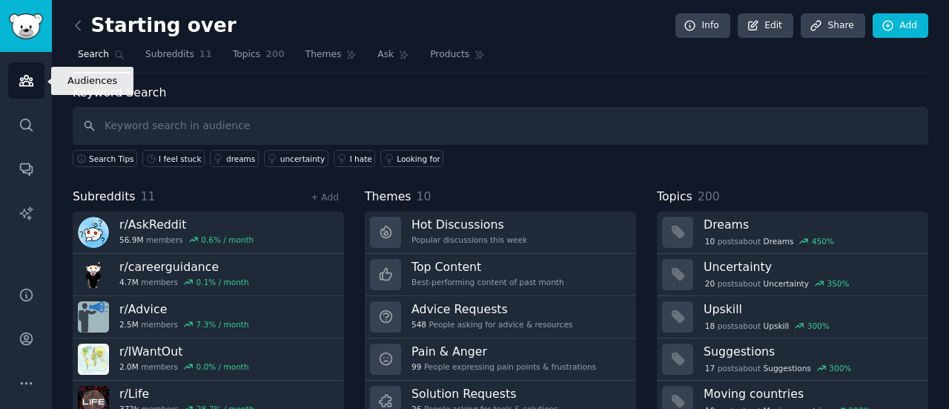
click at [30, 75] on icon "Sidebar" at bounding box center [27, 81] width 16 height 16
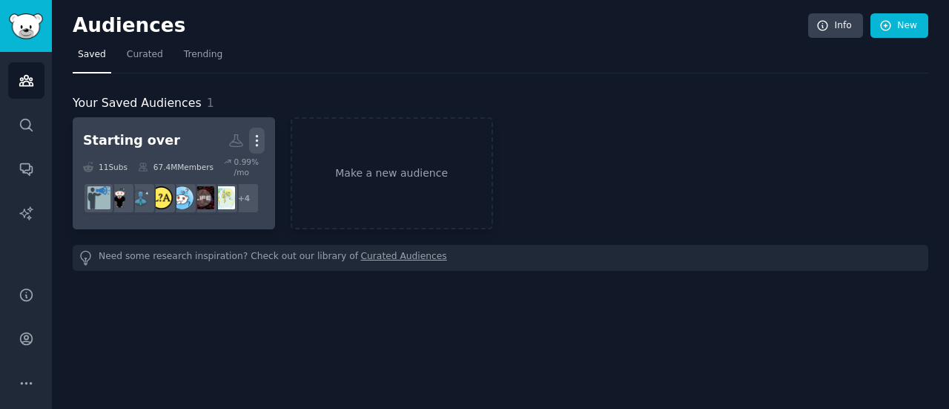
click at [259, 136] on icon "button" at bounding box center [257, 141] width 16 height 16
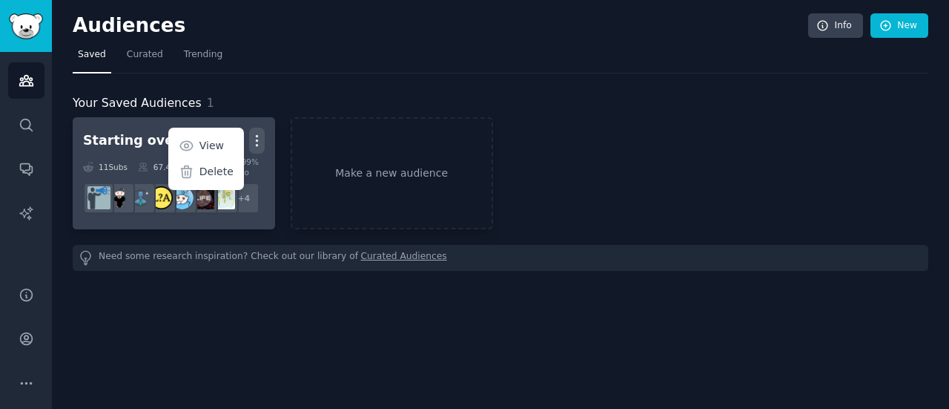
click at [119, 134] on div "Starting over" at bounding box center [131, 140] width 97 height 19
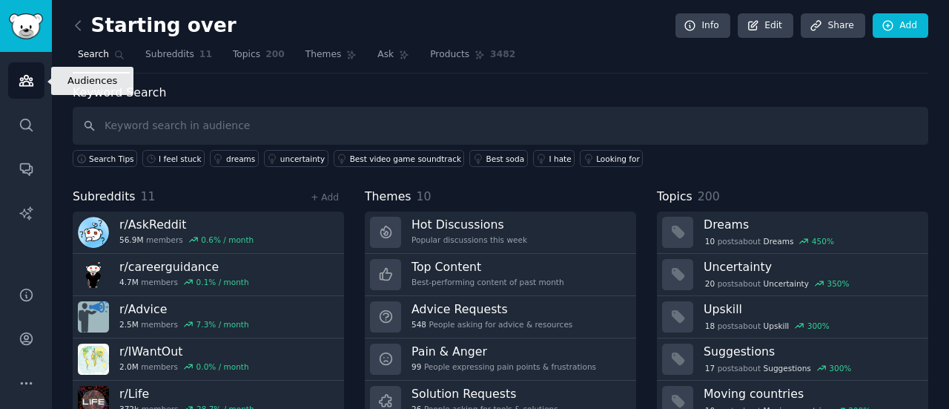
click at [27, 85] on icon "Sidebar" at bounding box center [25, 81] width 13 height 10
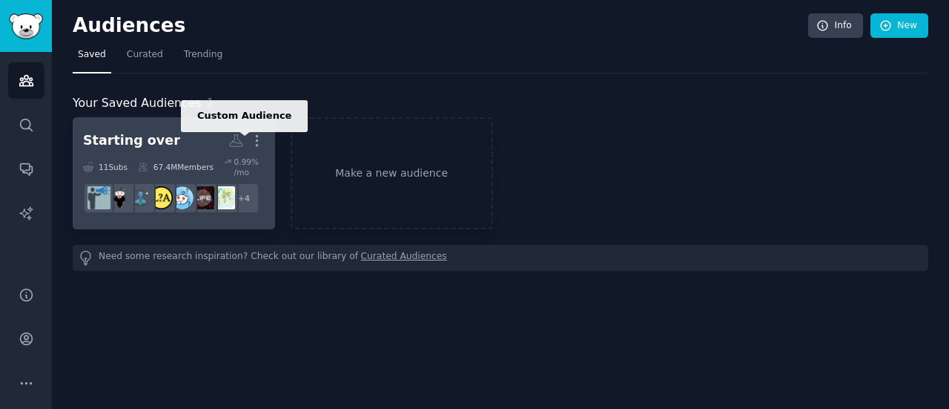
click at [235, 138] on icon at bounding box center [236, 141] width 16 height 16
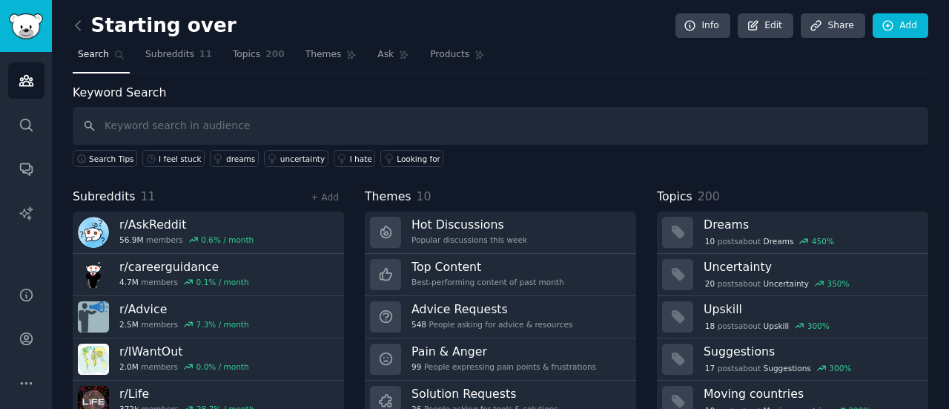
click at [251, 129] on input "text" at bounding box center [501, 126] width 856 height 38
type input "move on"
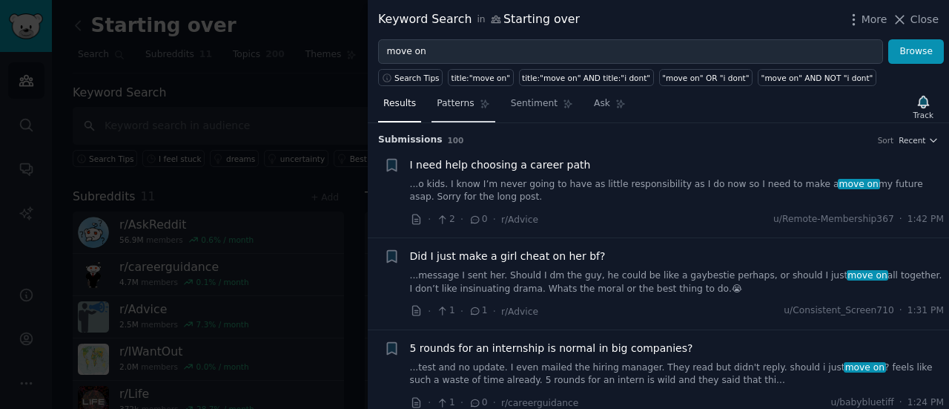
click at [454, 109] on span "Patterns" at bounding box center [455, 103] width 37 height 13
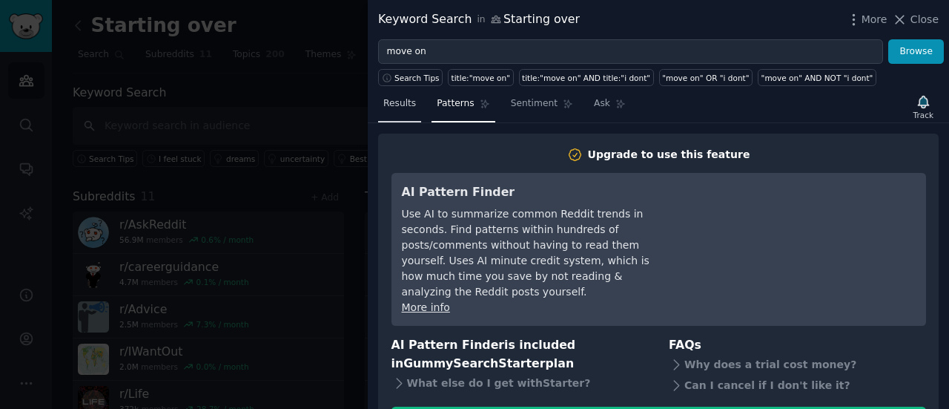
click at [396, 103] on span "Results" at bounding box center [399, 103] width 33 height 13
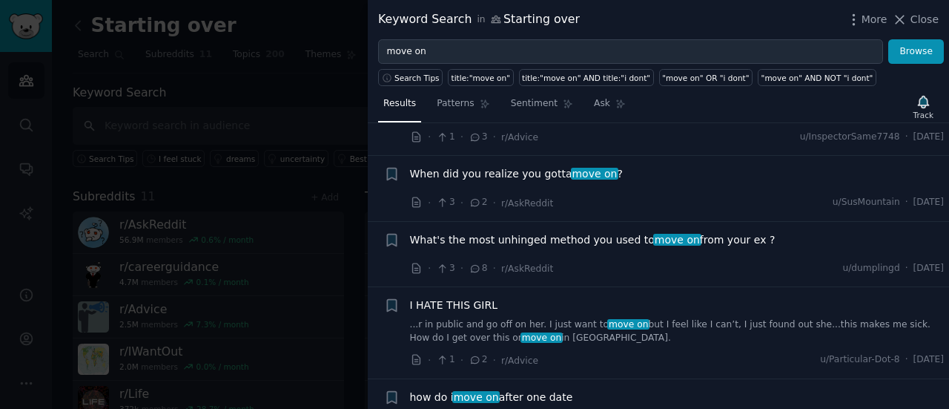
scroll to position [4629, 0]
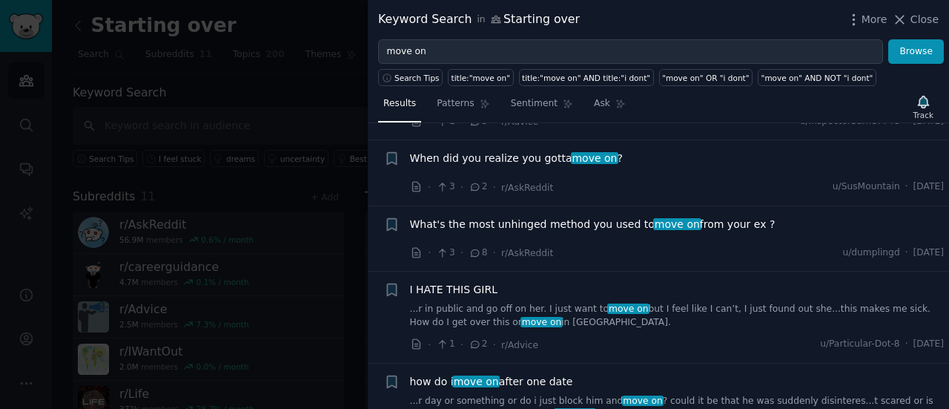
click at [287, 67] on div at bounding box center [474, 204] width 949 height 409
